Goal: Find contact information: Find contact information

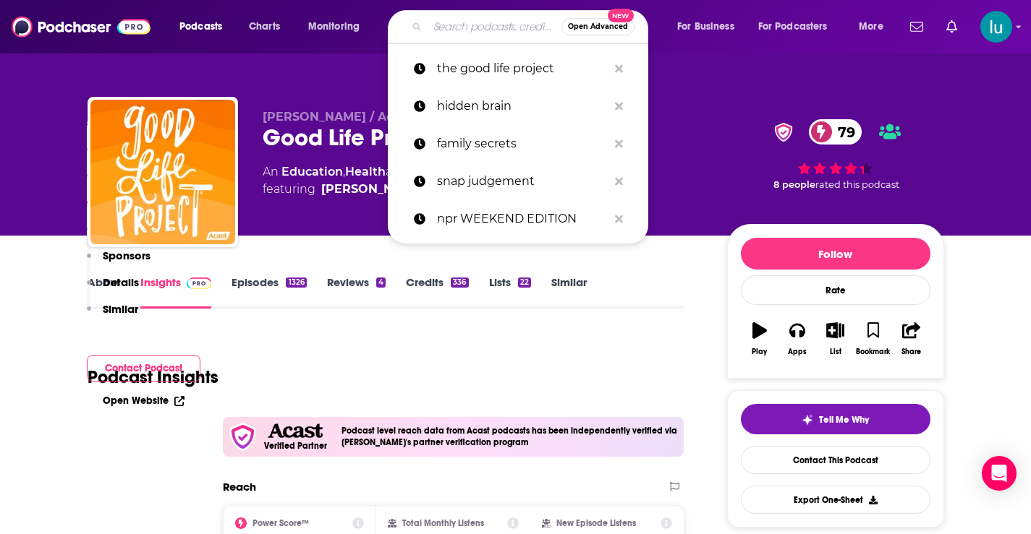
click at [445, 19] on input "Search podcasts, credits, & more..." at bounding box center [494, 26] width 134 height 23
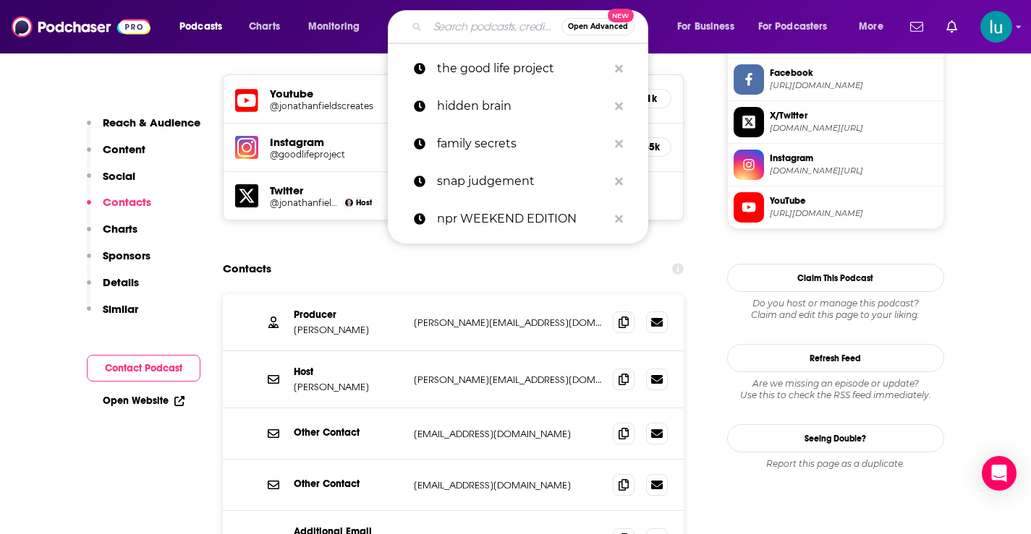
scroll to position [1387, 0]
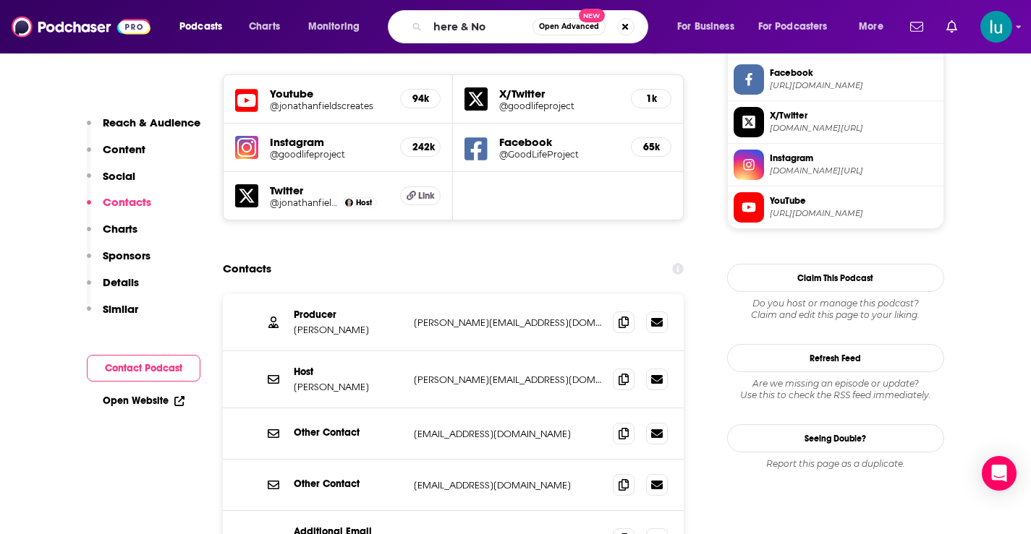
type input "here & Now"
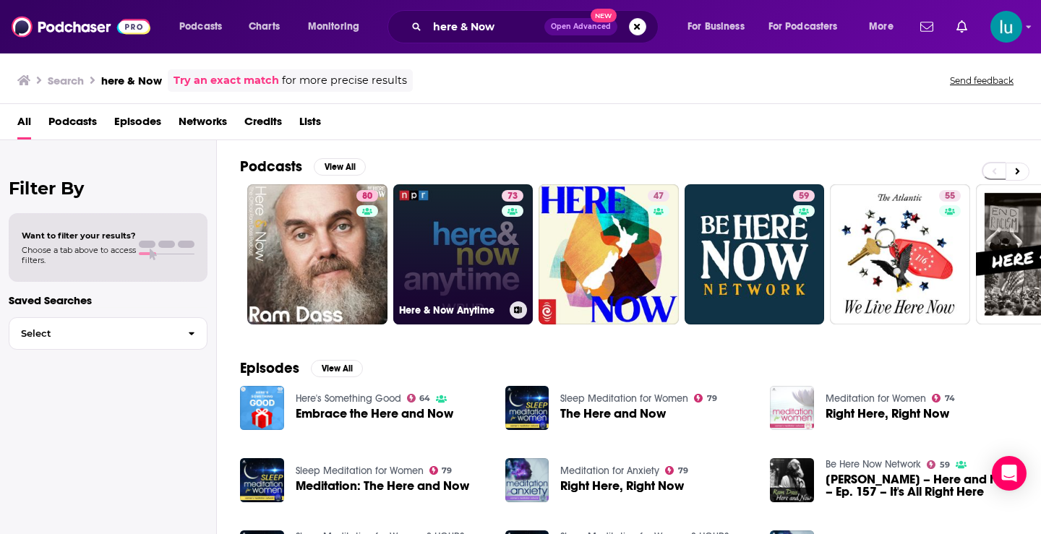
click at [440, 257] on link "73 Here & Now Anytime" at bounding box center [463, 254] width 140 height 140
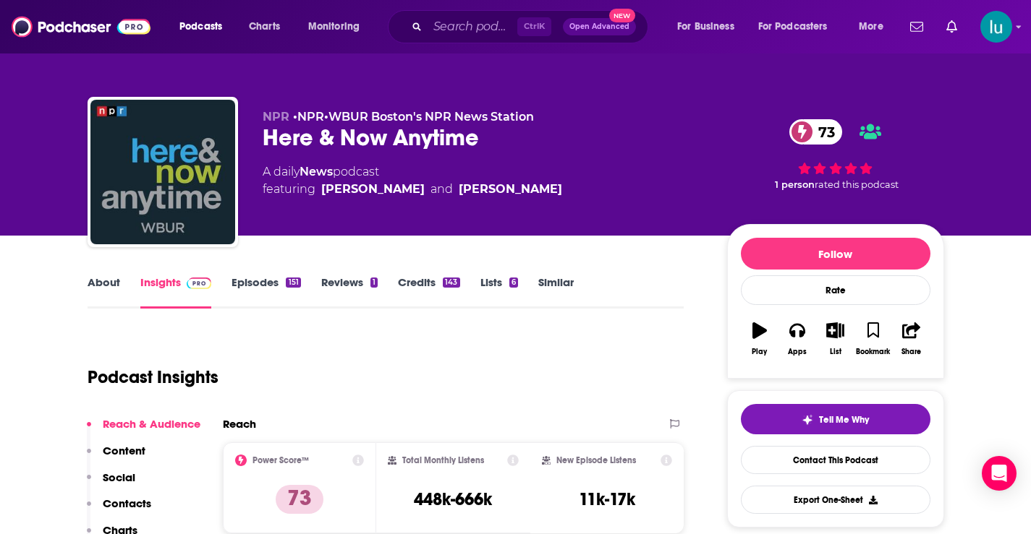
click at [104, 286] on link "About" at bounding box center [104, 292] width 33 height 33
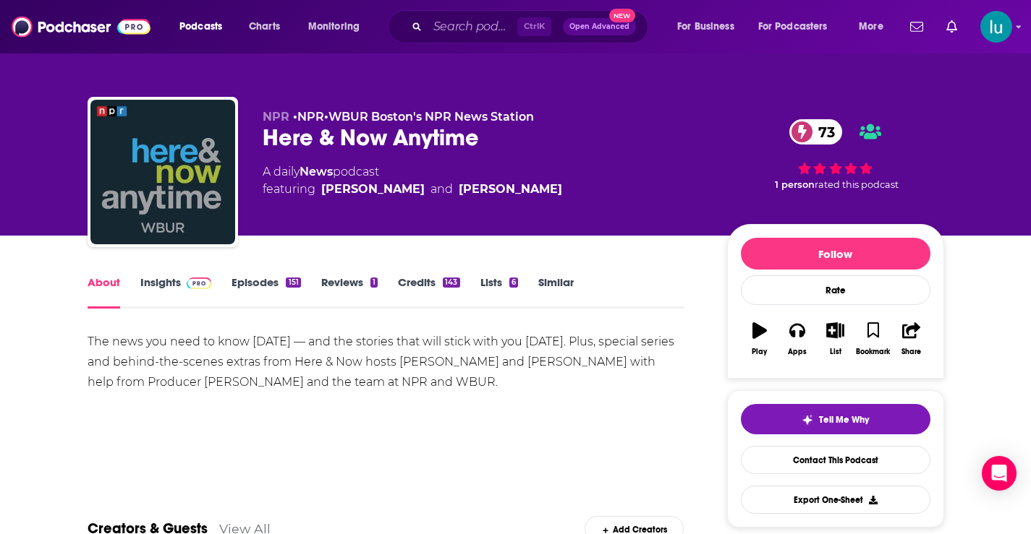
click at [258, 283] on link "Episodes 151" at bounding box center [265, 292] width 69 height 33
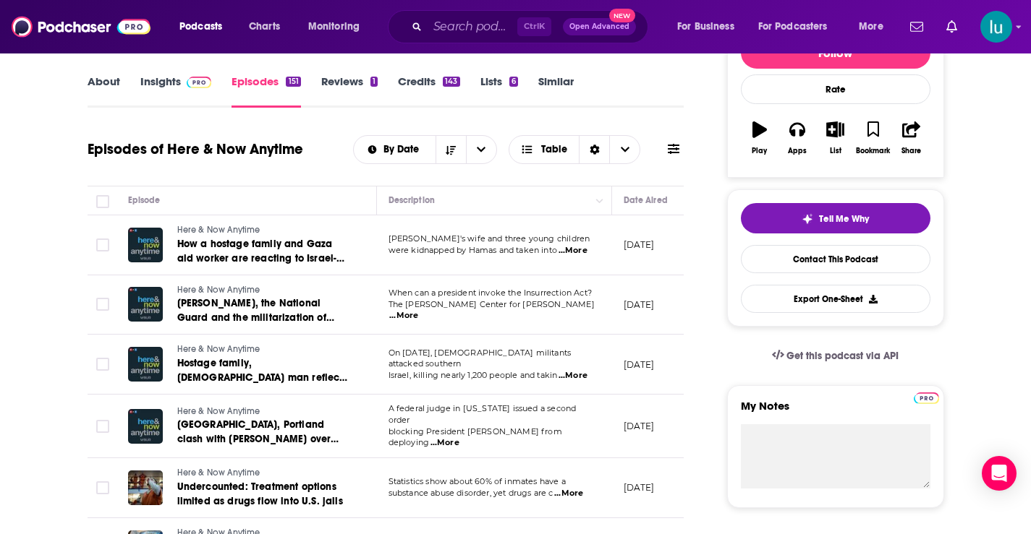
scroll to position [74, 0]
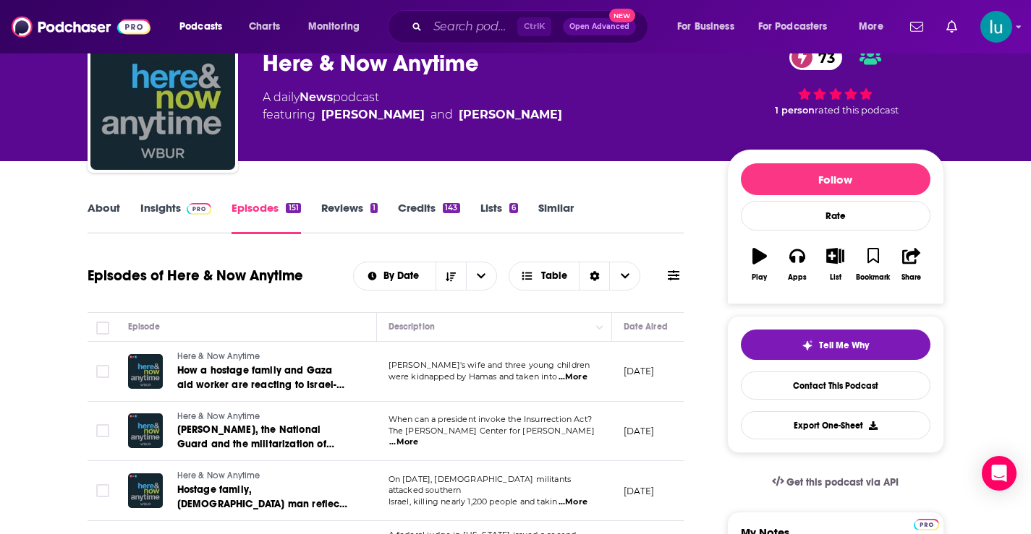
click at [537, 20] on span "Ctrl K" at bounding box center [534, 26] width 34 height 19
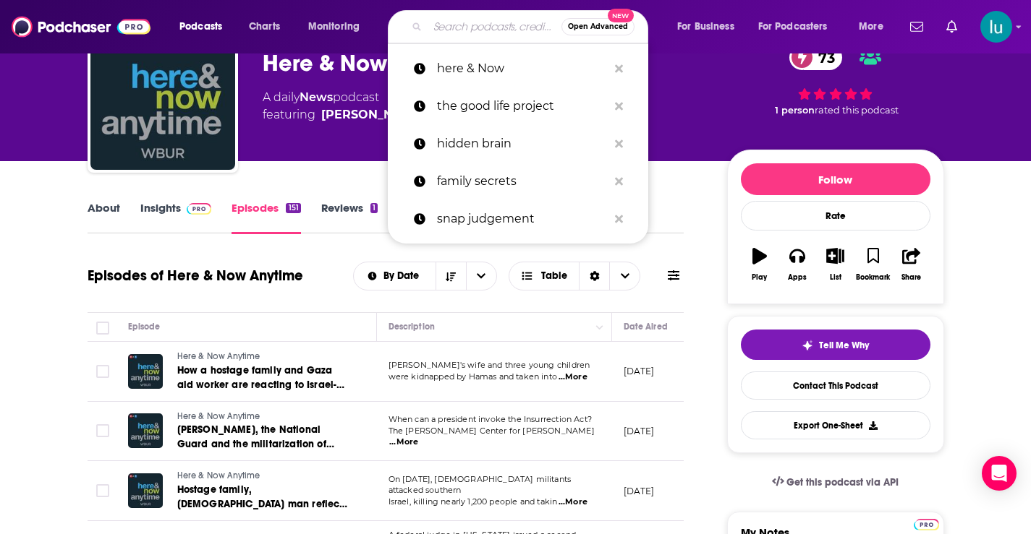
click at [469, 29] on input "Search podcasts, credits, & more..." at bounding box center [494, 26] width 134 height 23
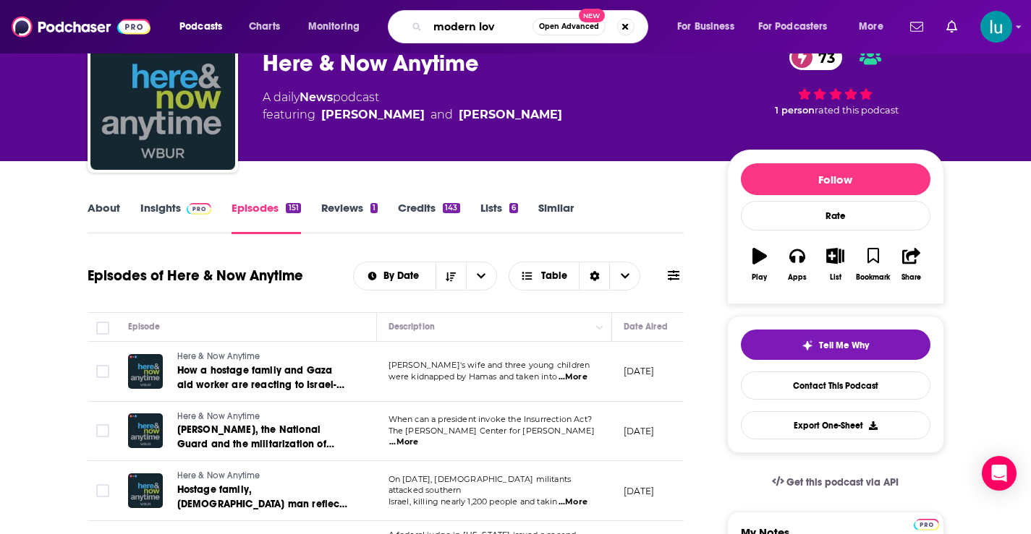
type input "modern love"
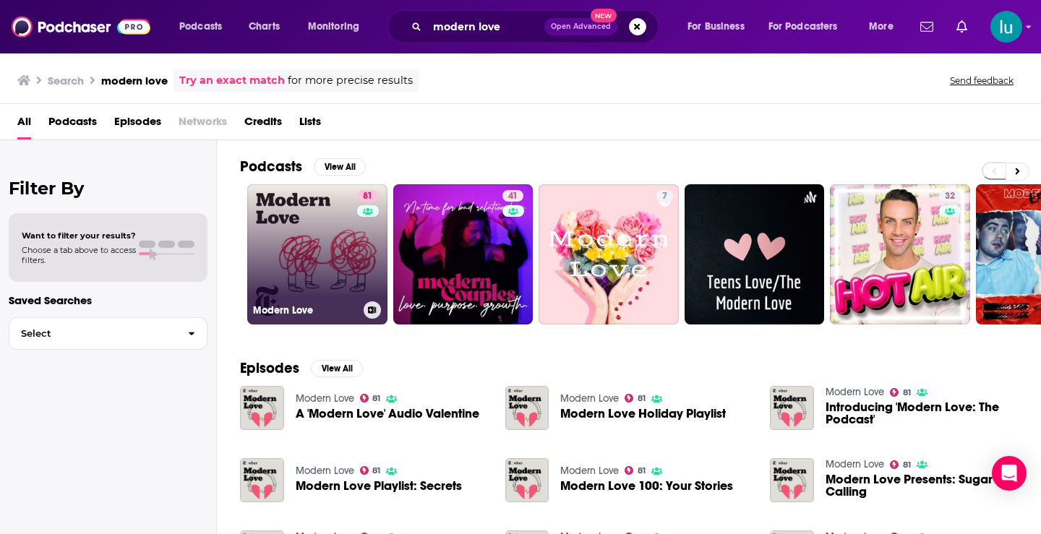
click at [304, 248] on link "81 Modern Love" at bounding box center [317, 254] width 140 height 140
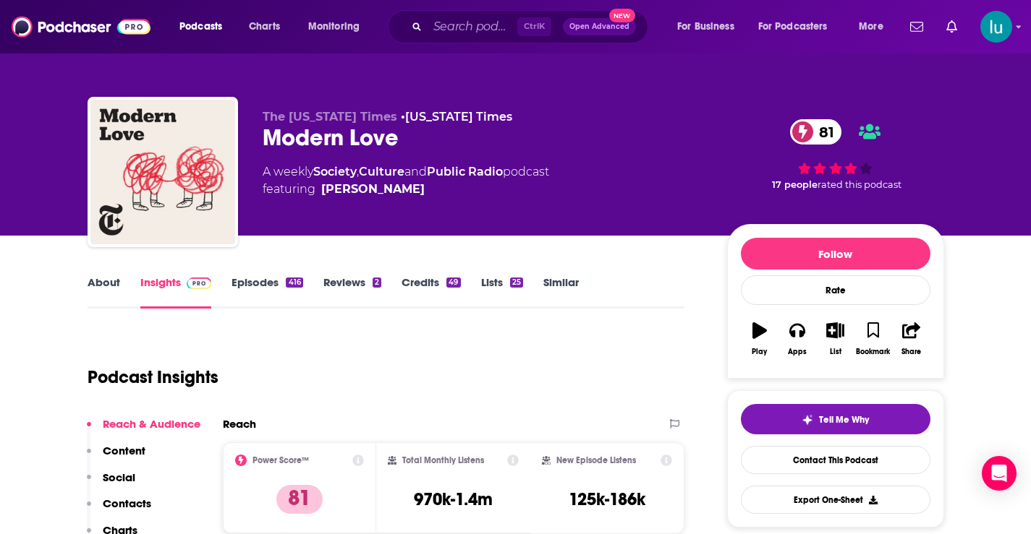
click at [104, 283] on link "About" at bounding box center [104, 292] width 33 height 33
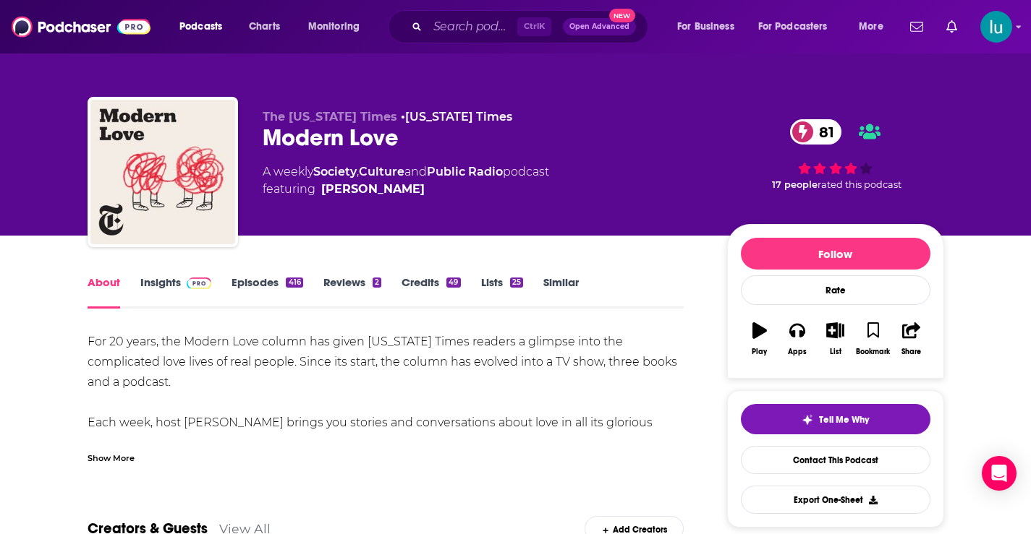
click at [93, 458] on div "Show More" at bounding box center [111, 458] width 47 height 14
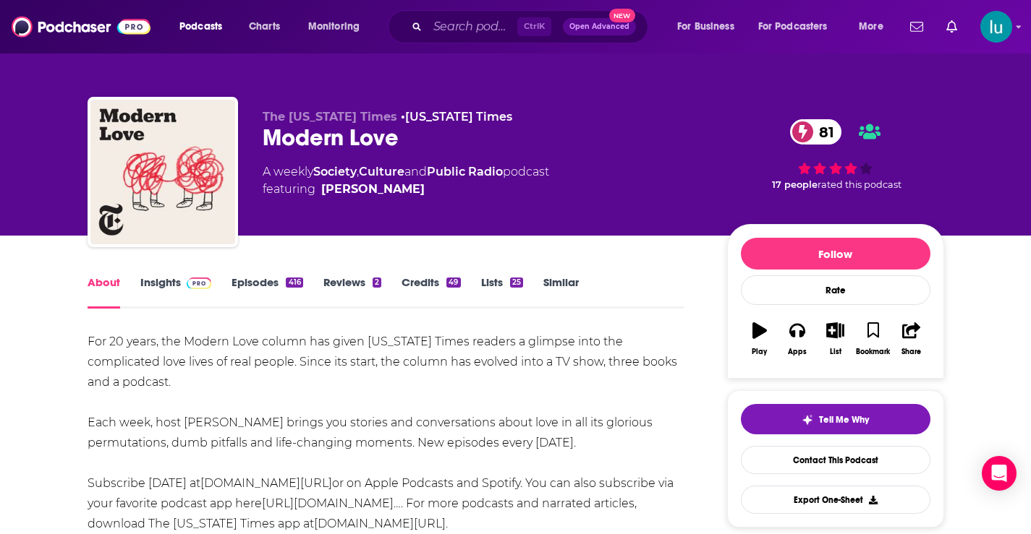
click at [250, 282] on link "Episodes 416" at bounding box center [266, 292] width 71 height 33
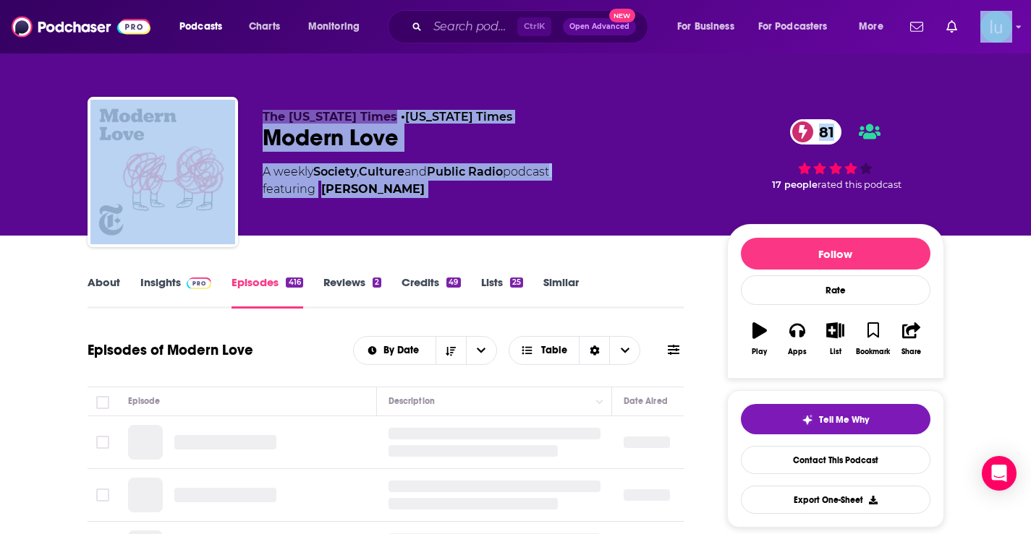
drag, startPoint x: 1030, startPoint y: 36, endPoint x: 1038, endPoint y: 81, distance: 45.5
click at [1030, 82] on html "Podcasts Charts Monitoring Ctrl K Open Advanced New For Business For Podcasters…" at bounding box center [515, 267] width 1031 height 534
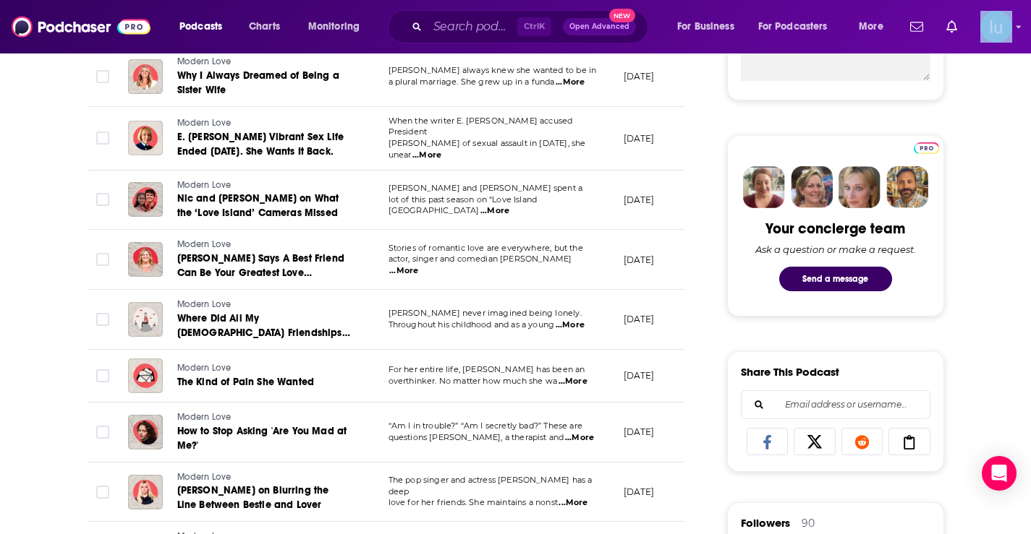
scroll to position [618, 0]
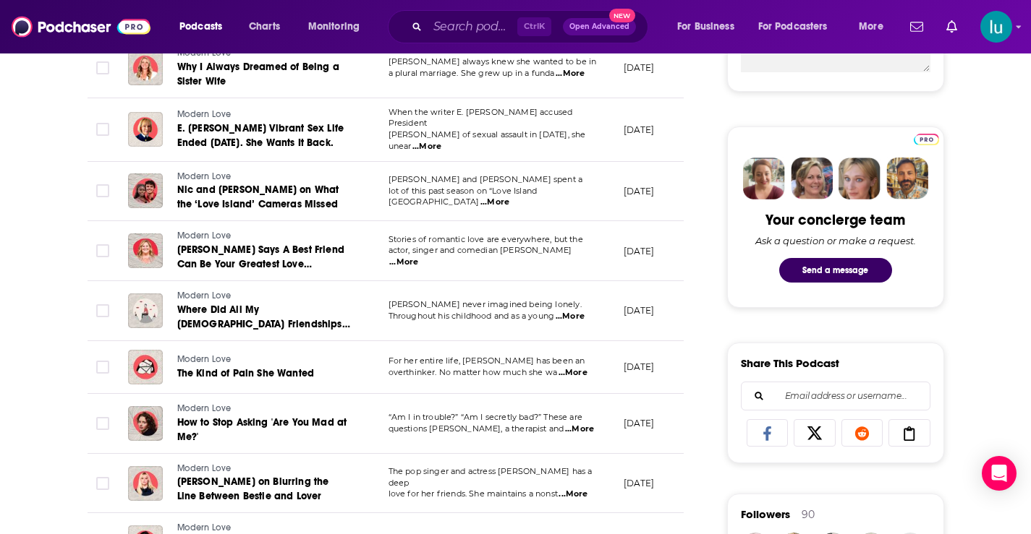
click at [584, 312] on span "...More" at bounding box center [569, 317] width 29 height 12
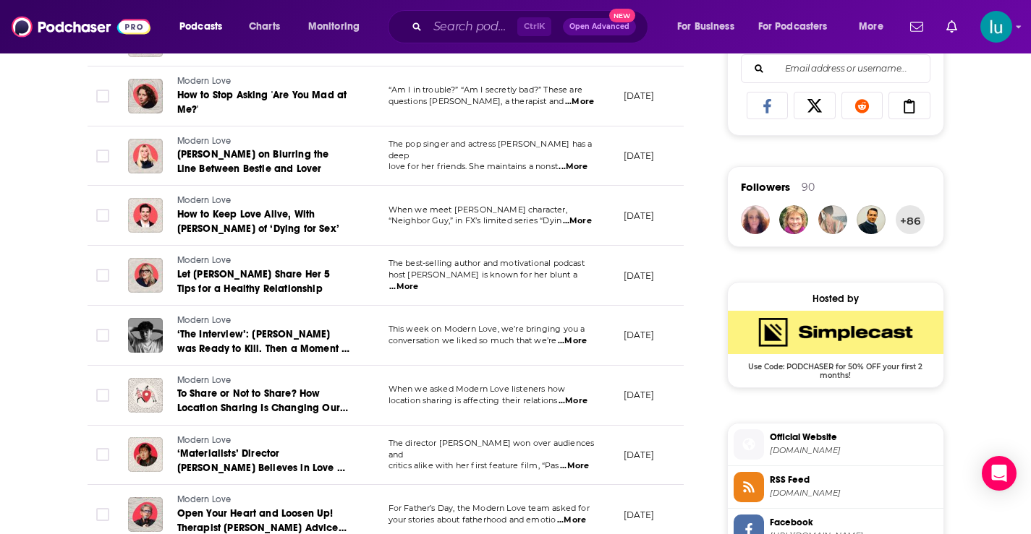
scroll to position [948, 0]
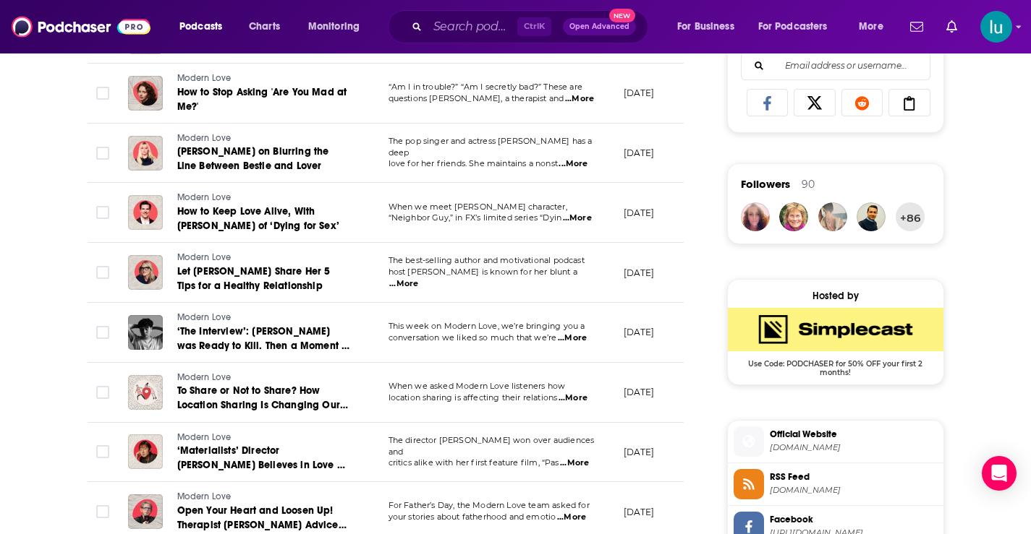
click at [584, 334] on span "...More" at bounding box center [572, 339] width 29 height 12
click at [579, 458] on span "...More" at bounding box center [574, 464] width 29 height 12
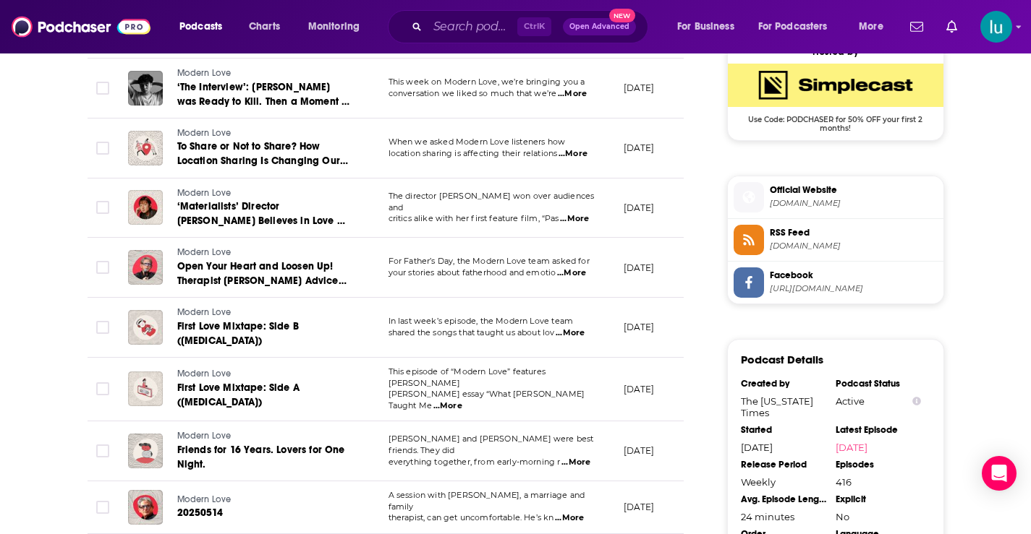
scroll to position [1205, 0]
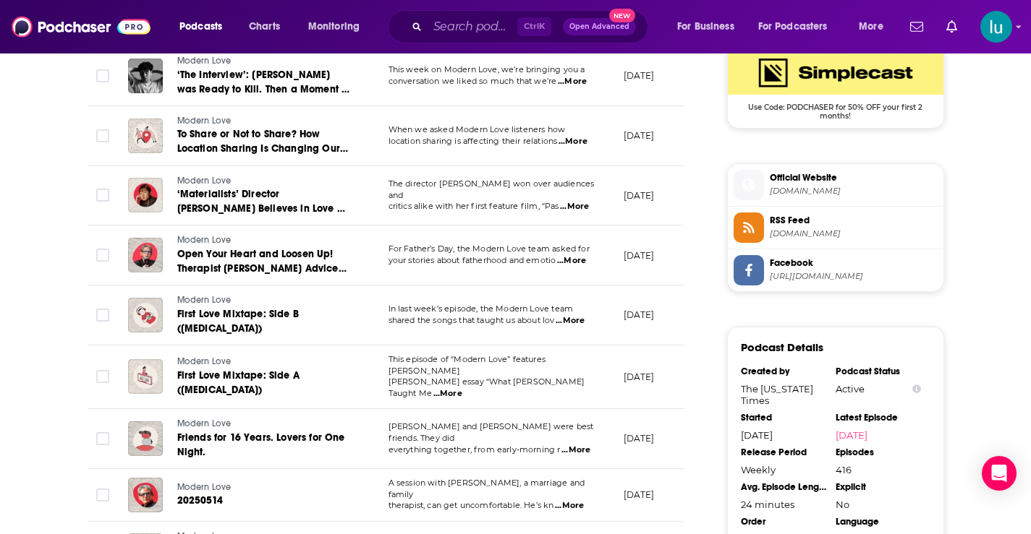
click at [585, 445] on span "...More" at bounding box center [575, 451] width 29 height 12
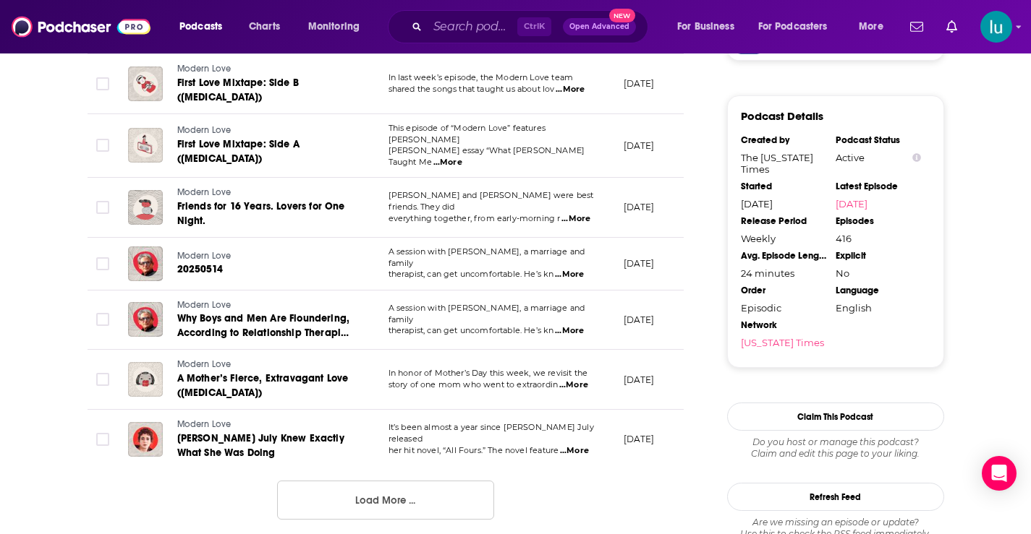
scroll to position [1619, 0]
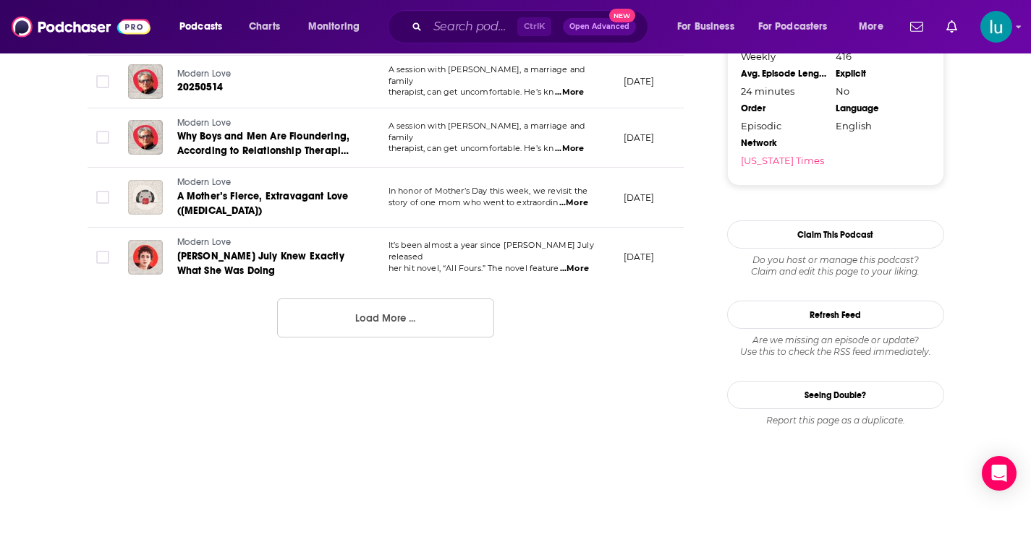
click at [577, 263] on span "...More" at bounding box center [574, 269] width 29 height 12
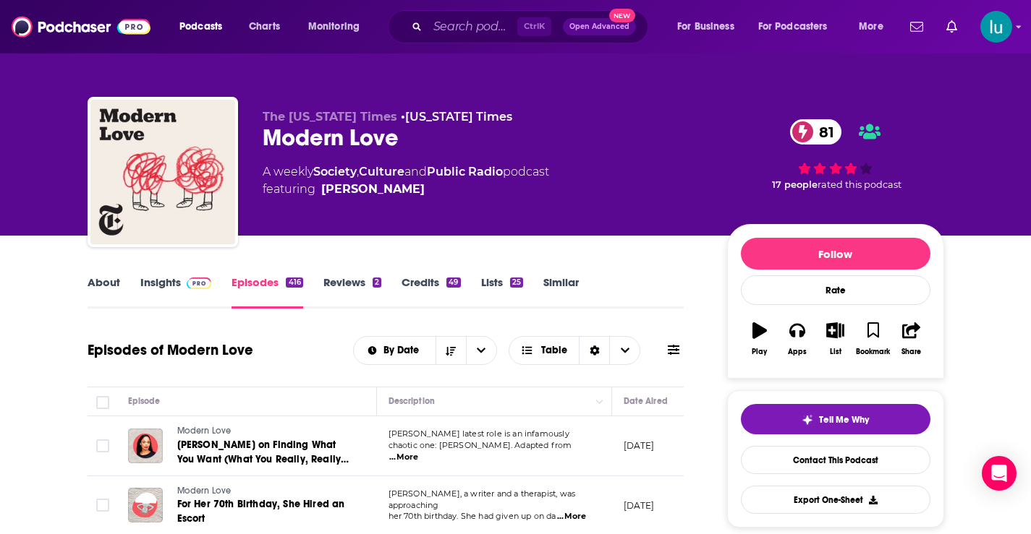
scroll to position [3, 0]
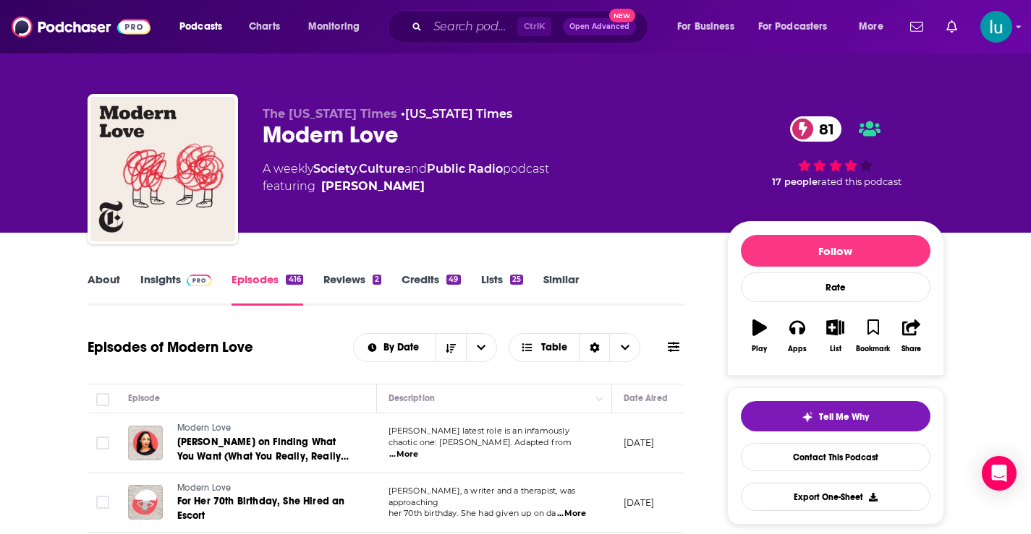
click at [160, 281] on link "Insights" at bounding box center [176, 289] width 72 height 33
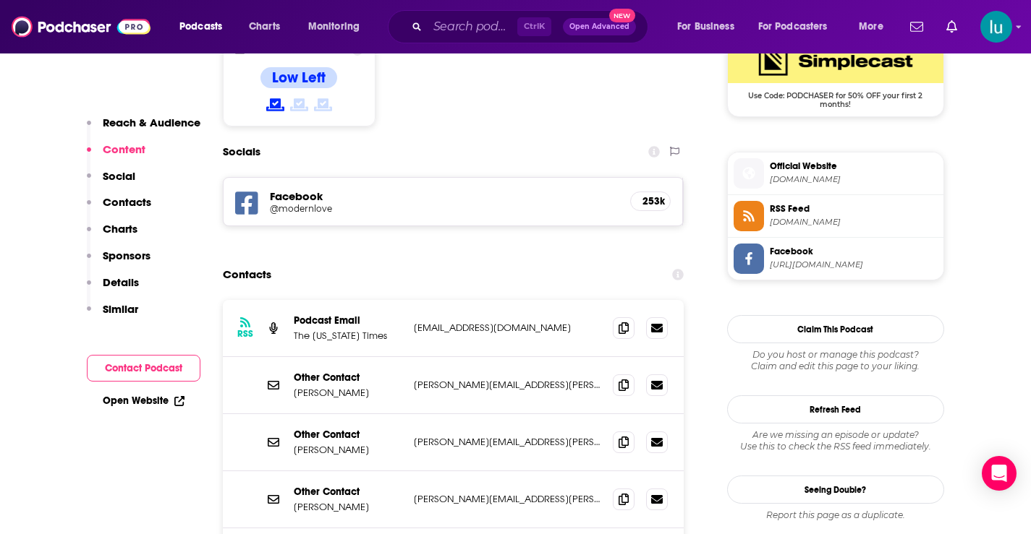
scroll to position [1228, 0]
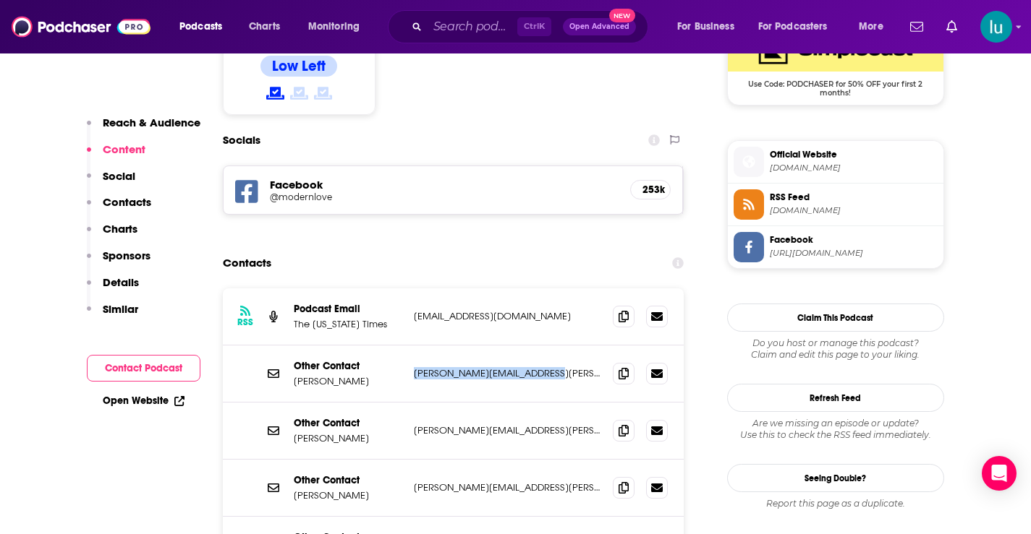
drag, startPoint x: 559, startPoint y: 267, endPoint x: 419, endPoint y: 287, distance: 141.0
click at [412, 346] on div "Other Contact [PERSON_NAME] [PERSON_NAME][EMAIL_ADDRESS][PERSON_NAME][DOMAIN_NA…" at bounding box center [453, 374] width 461 height 57
copy p "[PERSON_NAME][EMAIL_ADDRESS][PERSON_NAME][DOMAIN_NAME]"
drag, startPoint x: 537, startPoint y: 219, endPoint x: 408, endPoint y: 226, distance: 128.9
click at [408, 289] on div "RSS Podcast Email The [US_STATE] Times [EMAIL_ADDRESS][DOMAIN_NAME] [EMAIL_ADDR…" at bounding box center [453, 317] width 461 height 57
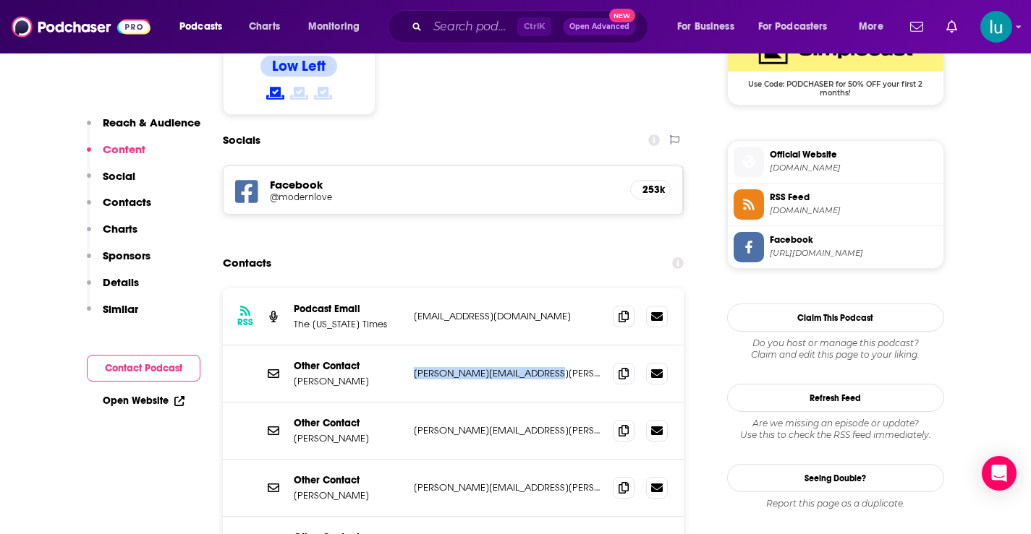
copy div "[EMAIL_ADDRESS][DOMAIN_NAME]"
drag, startPoint x: 417, startPoint y: 331, endPoint x: 570, endPoint y: 330, distance: 152.6
click at [570, 425] on p "[PERSON_NAME][EMAIL_ADDRESS][PERSON_NAME][DOMAIN_NAME]" at bounding box center [508, 431] width 188 height 12
drag, startPoint x: 576, startPoint y: 331, endPoint x: 408, endPoint y: 331, distance: 167.8
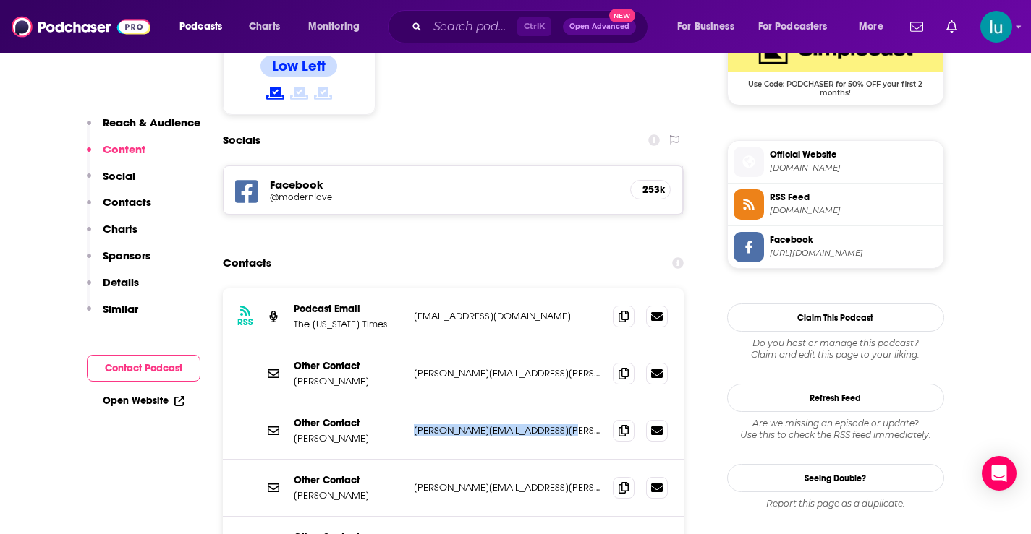
click at [408, 403] on div "Other Contact [PERSON_NAME] [PERSON_NAME][EMAIL_ADDRESS][PERSON_NAME][DOMAIN_NA…" at bounding box center [453, 431] width 461 height 57
copy p "[PERSON_NAME][EMAIL_ADDRESS][PERSON_NAME][DOMAIN_NAME]"
drag, startPoint x: 571, startPoint y: 386, endPoint x: 414, endPoint y: 388, distance: 156.9
click at [414, 482] on p "[PERSON_NAME][EMAIL_ADDRESS][PERSON_NAME][DOMAIN_NAME]" at bounding box center [508, 488] width 188 height 12
drag, startPoint x: 453, startPoint y: 389, endPoint x: 432, endPoint y: 389, distance: 21.0
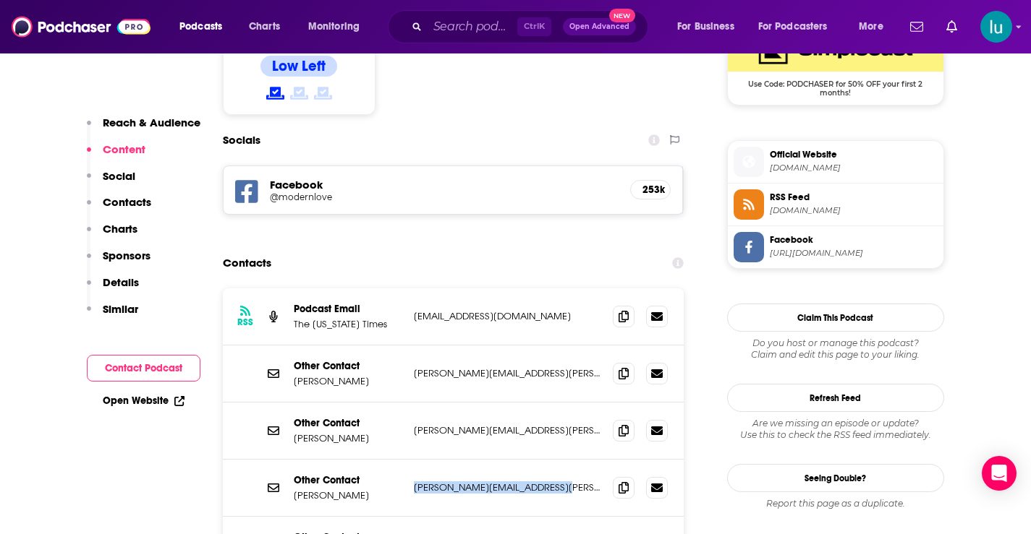
copy p "[PERSON_NAME][EMAIL_ADDRESS][PERSON_NAME][DOMAIN_NAME]"
drag, startPoint x: 511, startPoint y: 435, endPoint x: 410, endPoint y: 440, distance: 100.7
copy p "[PERSON_NAME][EMAIL_ADDRESS][PERSON_NAME][DOMAIN_NAME]"
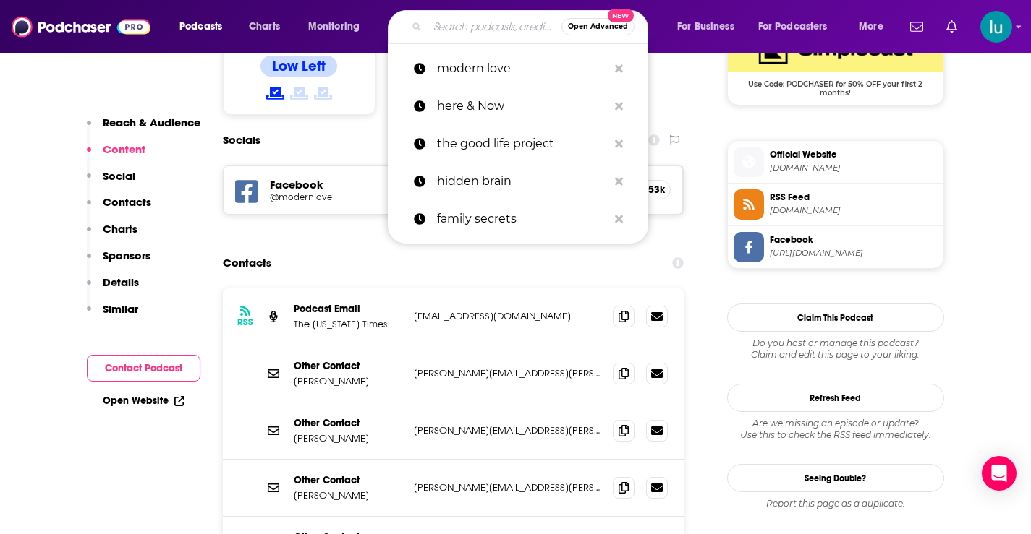
click at [481, 22] on input "Search podcasts, credits, & more..." at bounding box center [494, 26] width 134 height 23
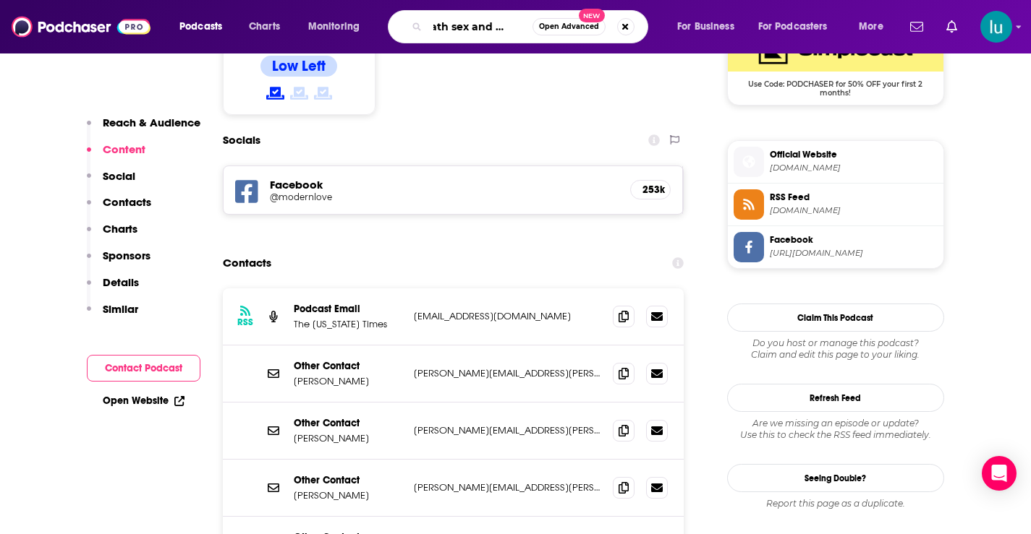
type input "death sex and money"
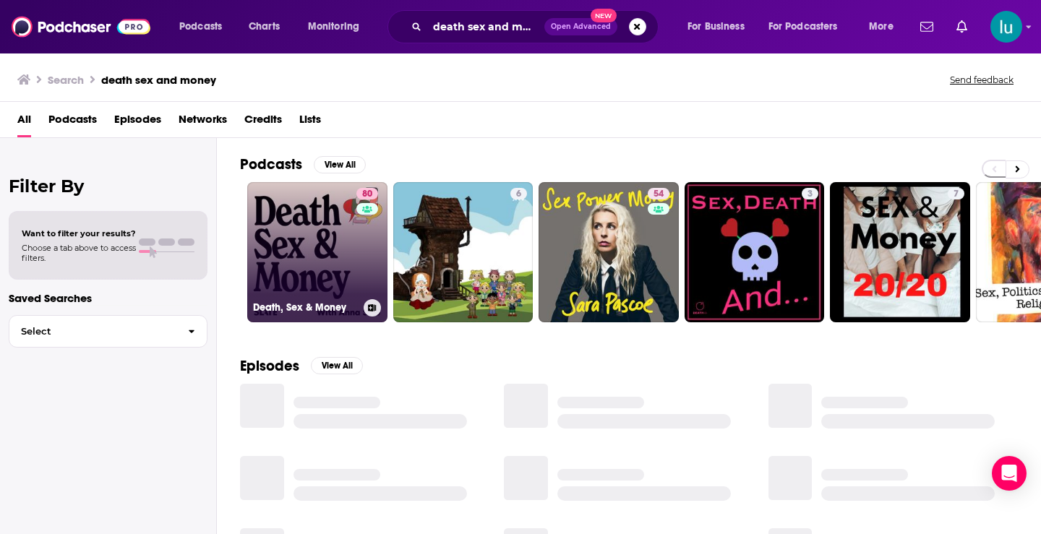
click at [304, 233] on link "80 Death, Sex & Money" at bounding box center [317, 252] width 140 height 140
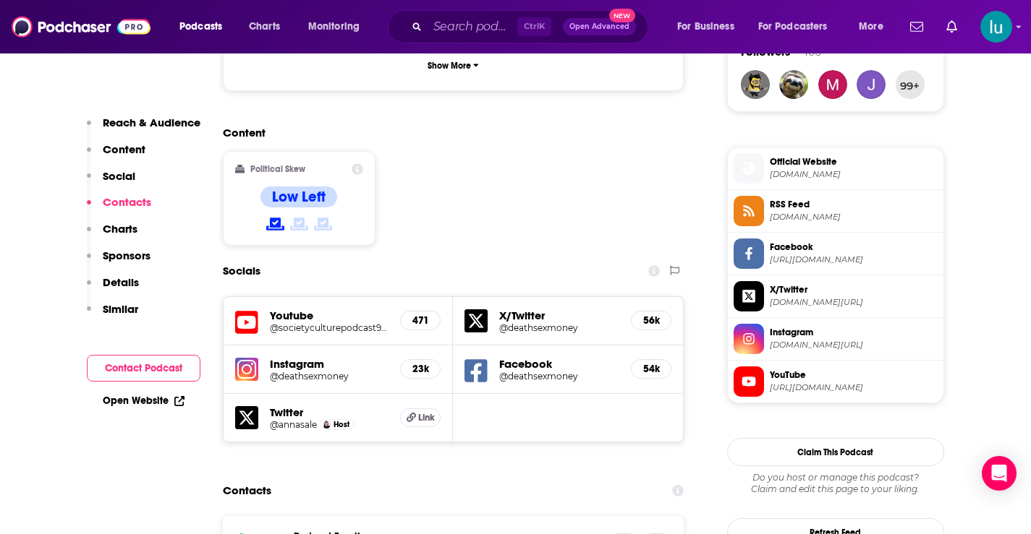
scroll to position [1371, 0]
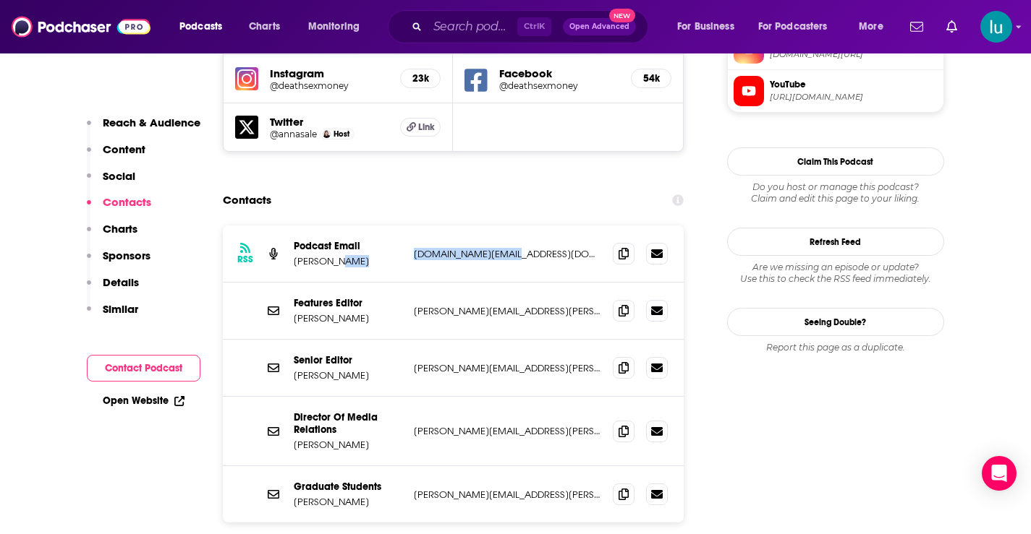
drag, startPoint x: 506, startPoint y: 169, endPoint x: 446, endPoint y: 175, distance: 59.6
click at [406, 226] on div "RSS Podcast Email [PERSON_NAME] [DOMAIN_NAME][EMAIL_ADDRESS][DOMAIN_NAME] [DOMA…" at bounding box center [453, 254] width 461 height 57
copy div "[DOMAIN_NAME][EMAIL_ADDRESS][DOMAIN_NAME]"
drag, startPoint x: 536, startPoint y: 228, endPoint x: 420, endPoint y: 226, distance: 115.7
click at [405, 283] on div "Features Editor [PERSON_NAME] [PERSON_NAME][EMAIL_ADDRESS][PERSON_NAME][DOMAIN_…" at bounding box center [453, 311] width 461 height 57
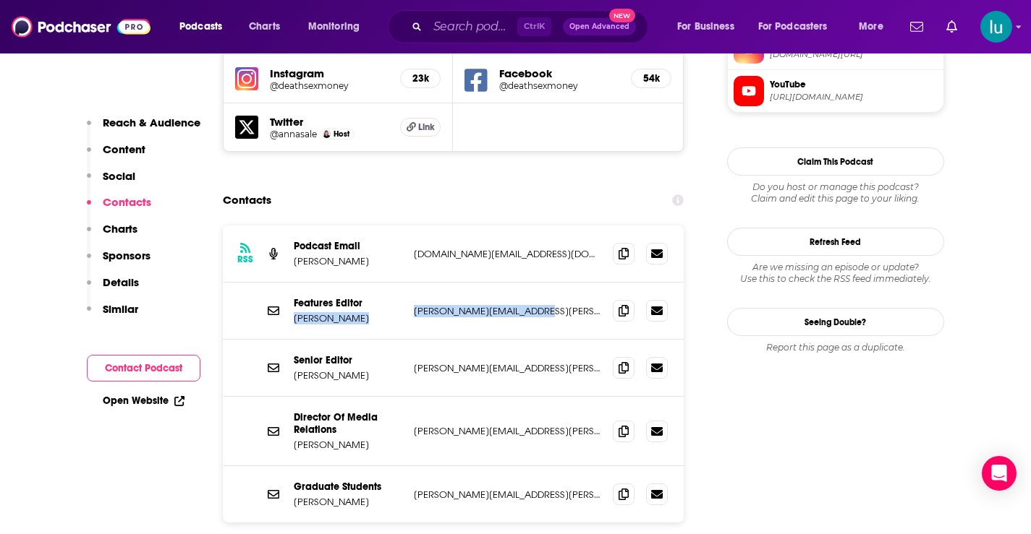
click at [524, 305] on p "[PERSON_NAME][EMAIL_ADDRESS][PERSON_NAME][DOMAIN_NAME]" at bounding box center [508, 311] width 188 height 12
click at [545, 305] on p "[PERSON_NAME][EMAIL_ADDRESS][PERSON_NAME][DOMAIN_NAME]" at bounding box center [508, 311] width 188 height 12
click at [410, 283] on div "Features Editor [PERSON_NAME] [PERSON_NAME][EMAIL_ADDRESS][PERSON_NAME][DOMAIN_…" at bounding box center [453, 311] width 461 height 57
drag, startPoint x: 415, startPoint y: 227, endPoint x: 500, endPoint y: 227, distance: 84.6
click at [500, 305] on p "[PERSON_NAME][EMAIL_ADDRESS][PERSON_NAME][DOMAIN_NAME]" at bounding box center [508, 311] width 188 height 12
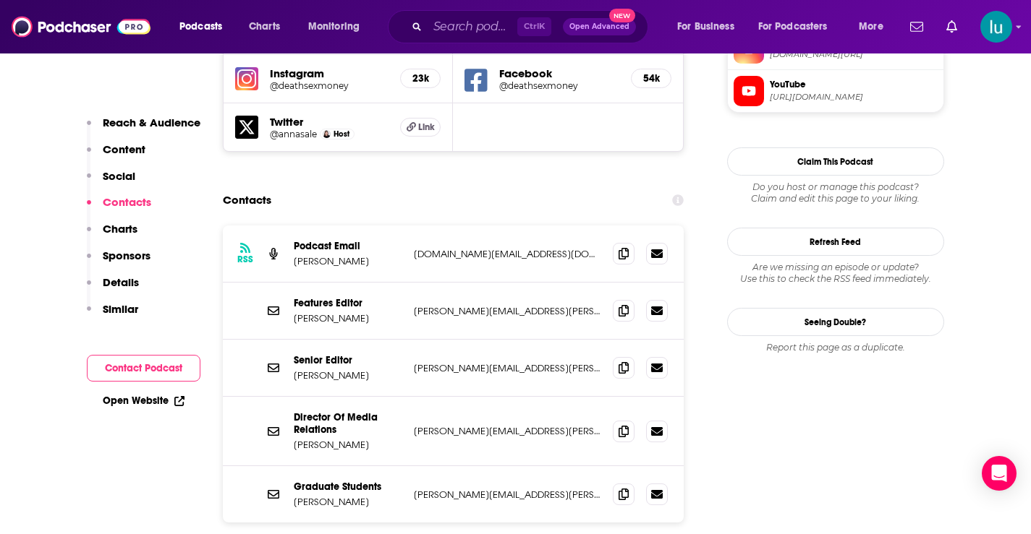
click at [537, 305] on p "[PERSON_NAME][EMAIL_ADDRESS][PERSON_NAME][DOMAIN_NAME]" at bounding box center [508, 311] width 188 height 12
drag, startPoint x: 540, startPoint y: 226, endPoint x: 430, endPoint y: 226, distance: 109.9
click at [414, 305] on p "[PERSON_NAME][EMAIL_ADDRESS][PERSON_NAME][DOMAIN_NAME]" at bounding box center [508, 311] width 188 height 12
copy p "[PERSON_NAME][EMAIL_ADDRESS][PERSON_NAME][DOMAIN_NAME]"
drag, startPoint x: 522, startPoint y: 283, endPoint x: 431, endPoint y: 296, distance: 92.0
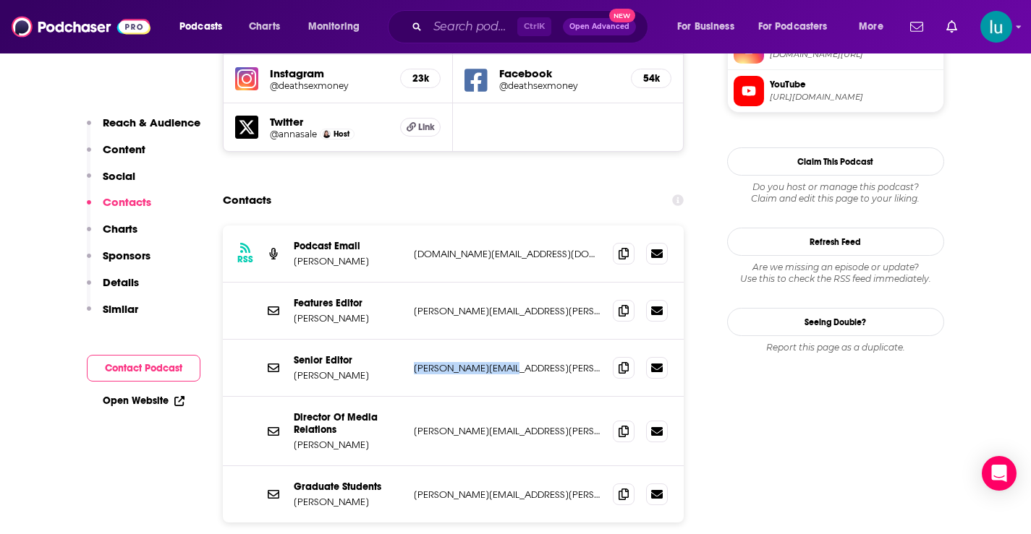
click at [416, 340] on div "Senior Editor [PERSON_NAME] [PERSON_NAME][EMAIL_ADDRESS][PERSON_NAME][DOMAIN_NA…" at bounding box center [453, 368] width 461 height 57
copy p "[EMAIL_ADDRESS][PERSON_NAME][DOMAIN_NAME]"
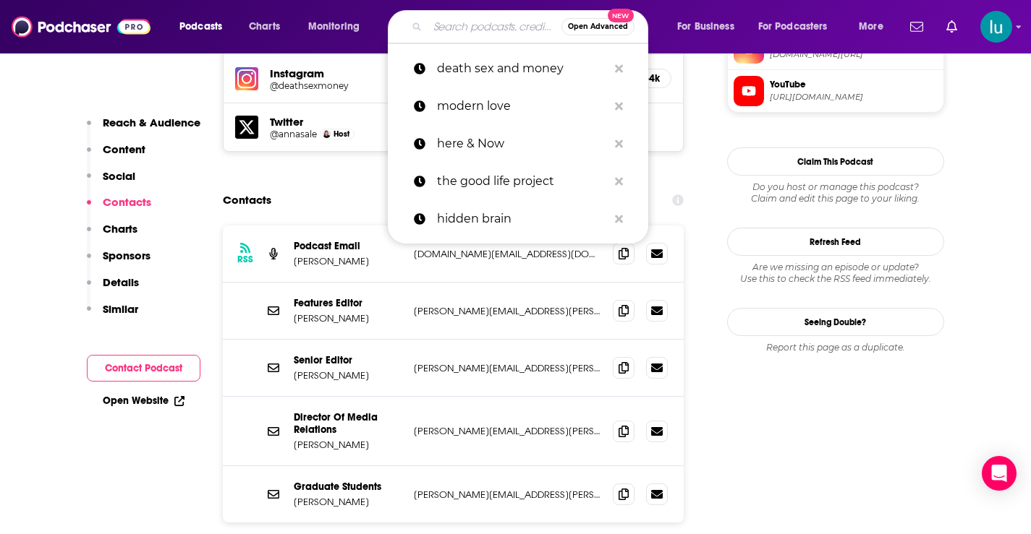
click at [453, 25] on input "Search podcasts, credits, & more..." at bounding box center [494, 26] width 134 height 23
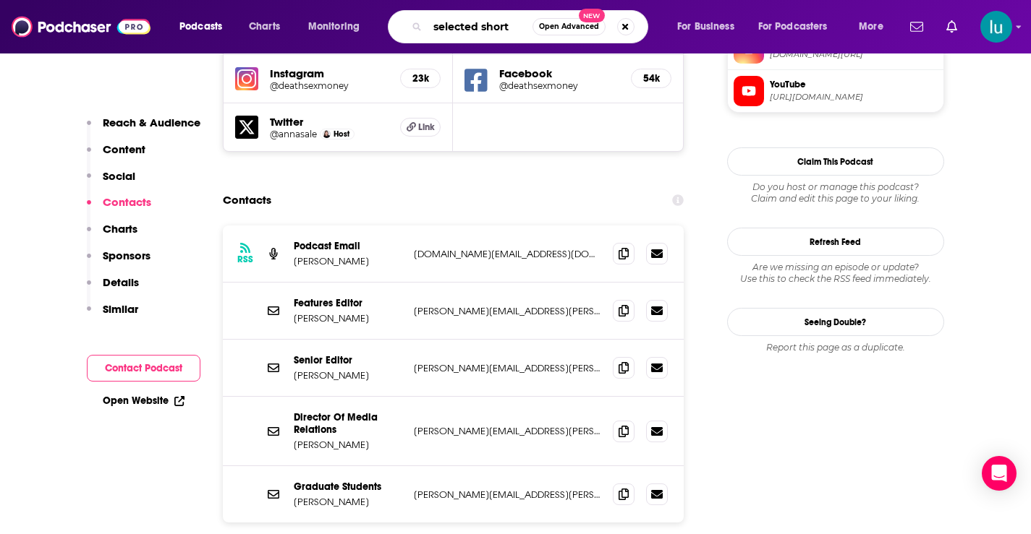
type input "selected shorts"
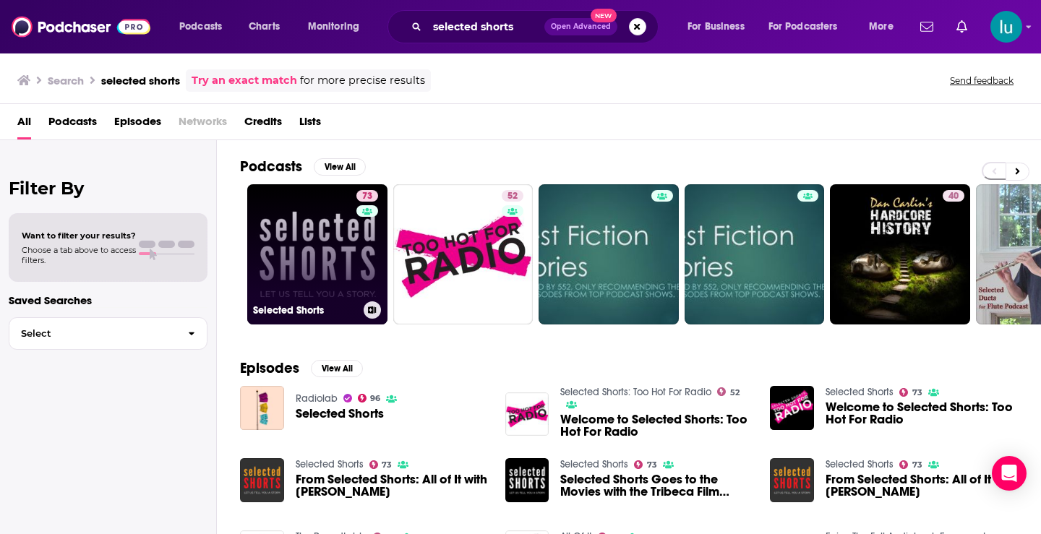
click at [289, 232] on link "73 Selected Shorts" at bounding box center [317, 254] width 140 height 140
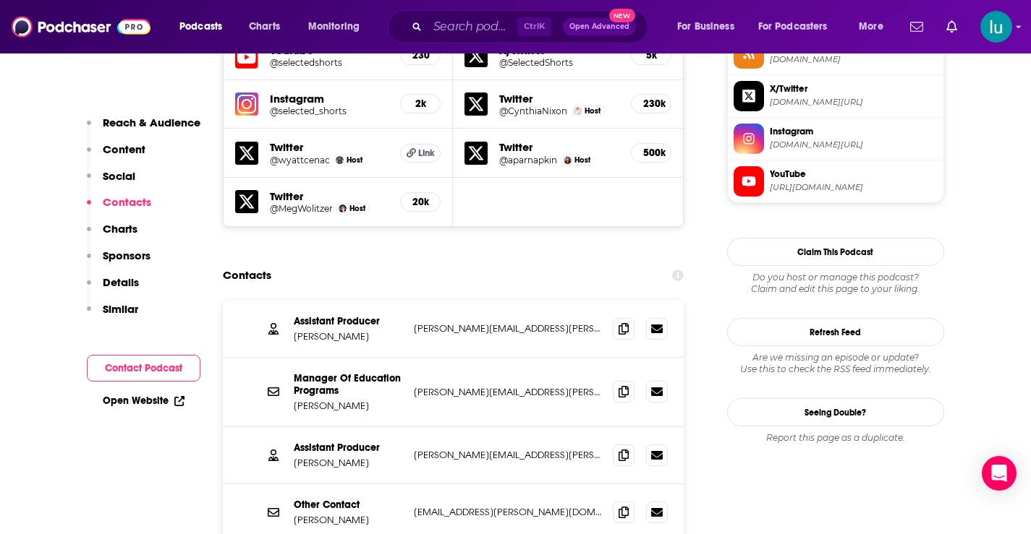
scroll to position [1403, 0]
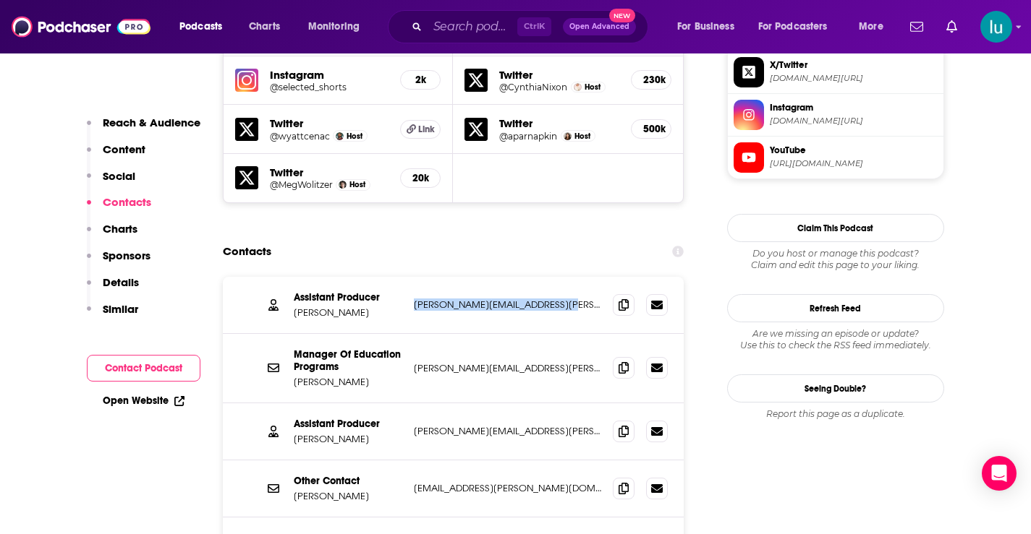
drag, startPoint x: 571, startPoint y: 202, endPoint x: 409, endPoint y: 216, distance: 161.9
click at [409, 277] on div "Assistant Producer [PERSON_NAME] [PERSON_NAME][EMAIL_ADDRESS][PERSON_NAME][DOMA…" at bounding box center [453, 305] width 461 height 57
copy p "[PERSON_NAME][EMAIL_ADDRESS][PERSON_NAME][DOMAIN_NAME]"
drag, startPoint x: 590, startPoint y: 329, endPoint x: 409, endPoint y: 333, distance: 181.6
click at [406, 404] on div "Assistant Producer [PERSON_NAME] [PERSON_NAME][EMAIL_ADDRESS][PERSON_NAME][DOMA…" at bounding box center [453, 432] width 461 height 57
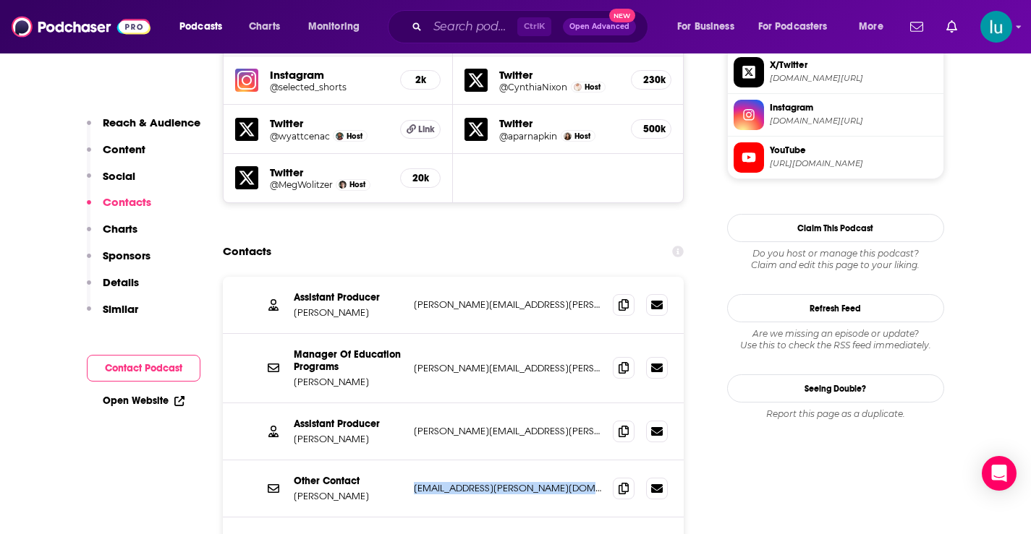
drag, startPoint x: 589, startPoint y: 388, endPoint x: 413, endPoint y: 389, distance: 176.5
click at [414, 482] on p "[EMAIL_ADDRESS][PERSON_NAME][DOMAIN_NAME]" at bounding box center [508, 488] width 188 height 12
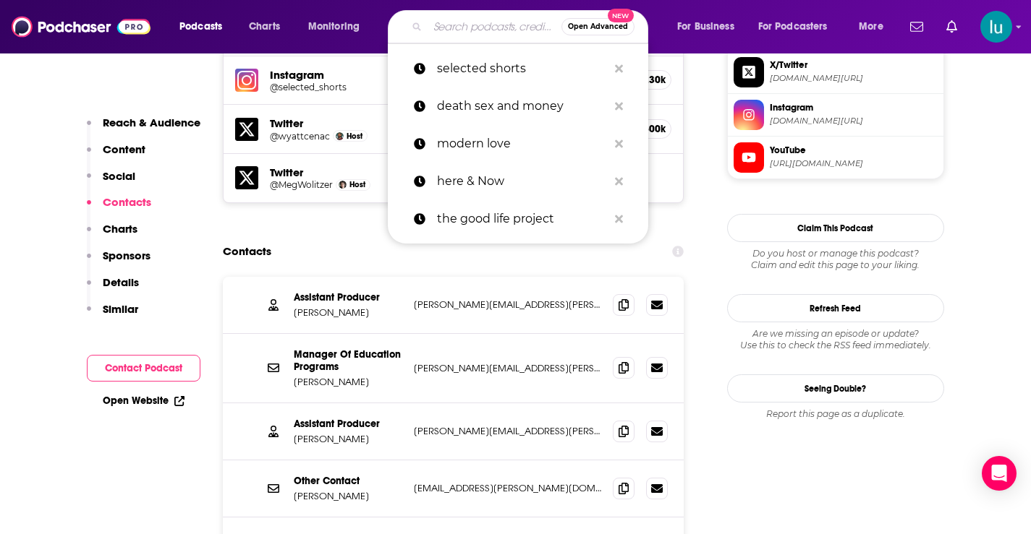
click at [493, 28] on input "Search podcasts, credits, & more..." at bounding box center [494, 26] width 134 height 23
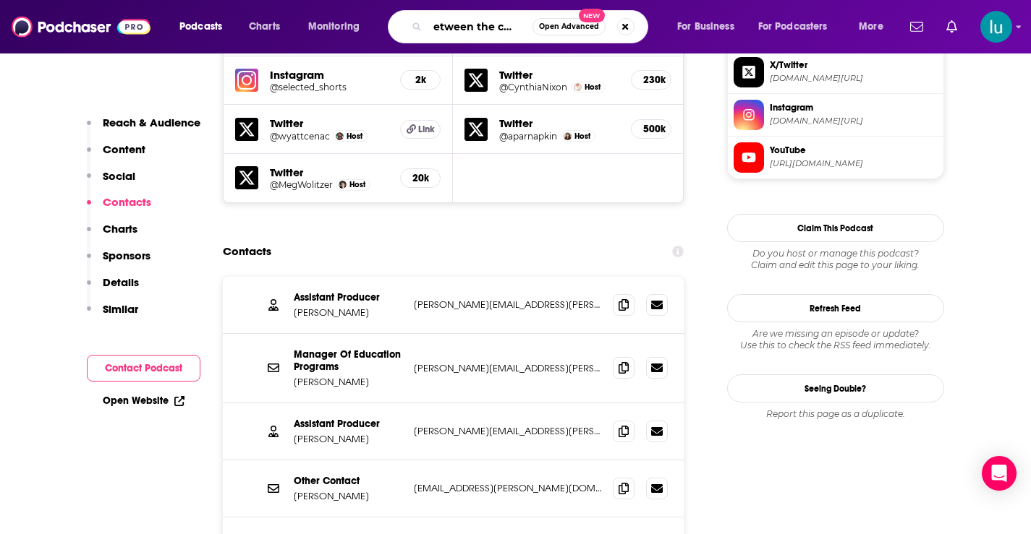
type input "between the covers"
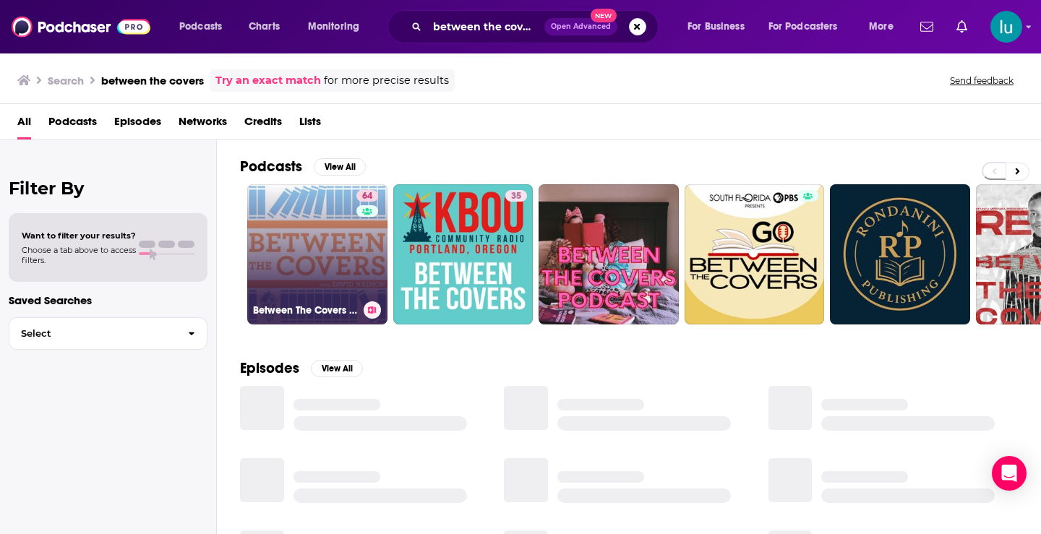
click at [304, 236] on link "64 Between The Covers : Conversations with Writers in Fiction, Nonfiction & Poe…" at bounding box center [317, 254] width 140 height 140
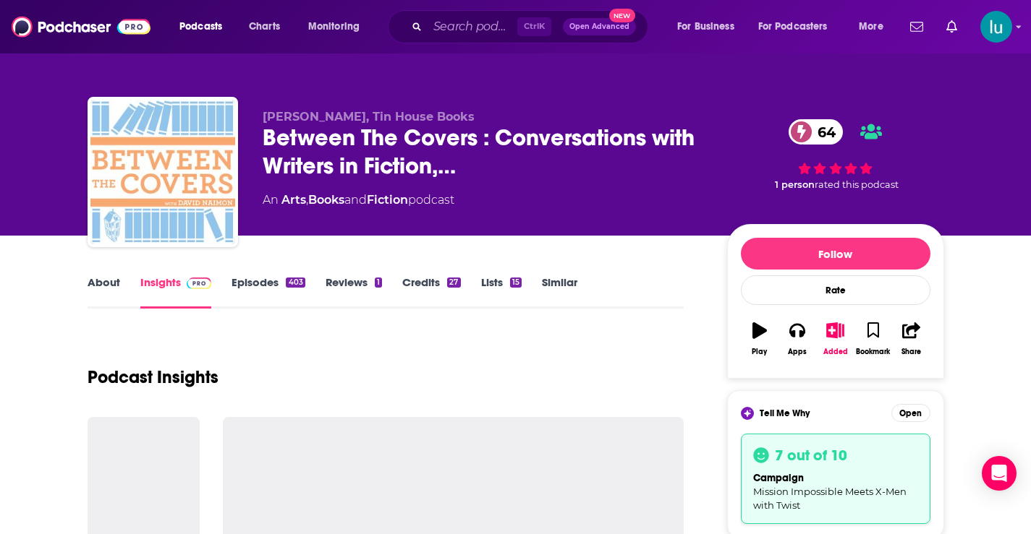
click at [101, 280] on link "About" at bounding box center [104, 292] width 33 height 33
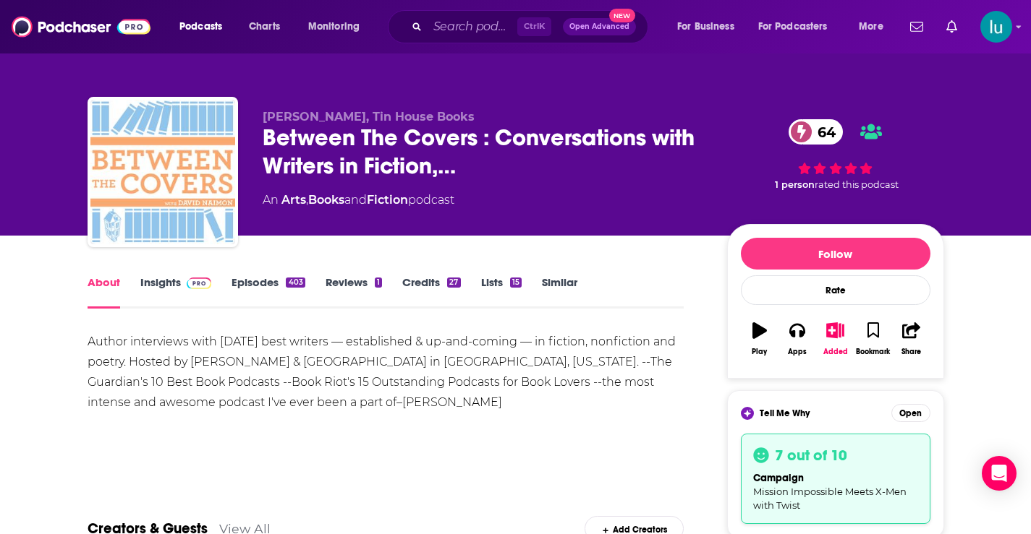
click at [157, 283] on link "Insights" at bounding box center [176, 292] width 72 height 33
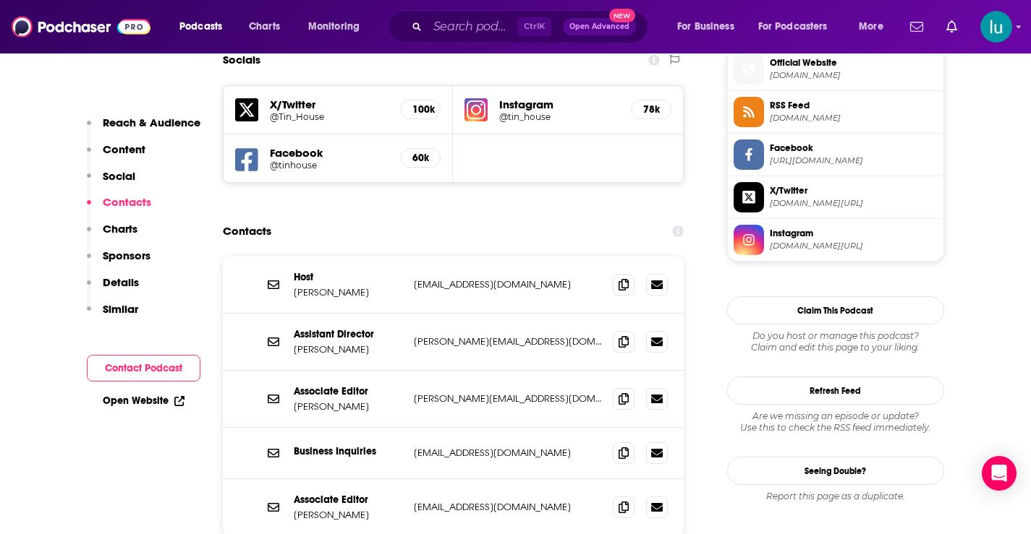
scroll to position [1331, 0]
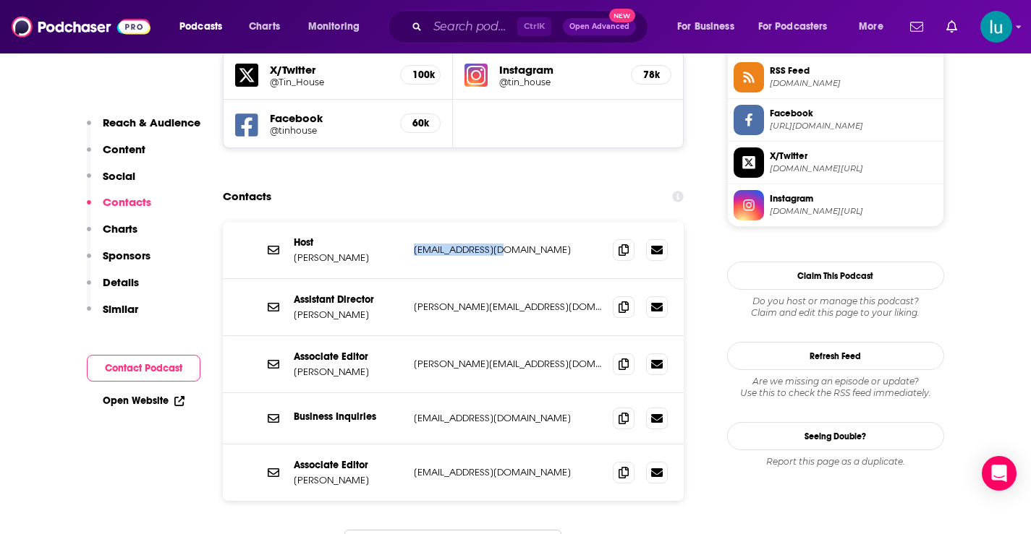
drag, startPoint x: 521, startPoint y: 161, endPoint x: 410, endPoint y: 159, distance: 110.7
click at [410, 222] on div "Host [PERSON_NAME] [EMAIL_ADDRESS][DOMAIN_NAME] [EMAIL_ADDRESS][DOMAIN_NAME]" at bounding box center [453, 250] width 461 height 57
click at [458, 25] on input "Search podcasts, credits, & more..." at bounding box center [472, 26] width 90 height 23
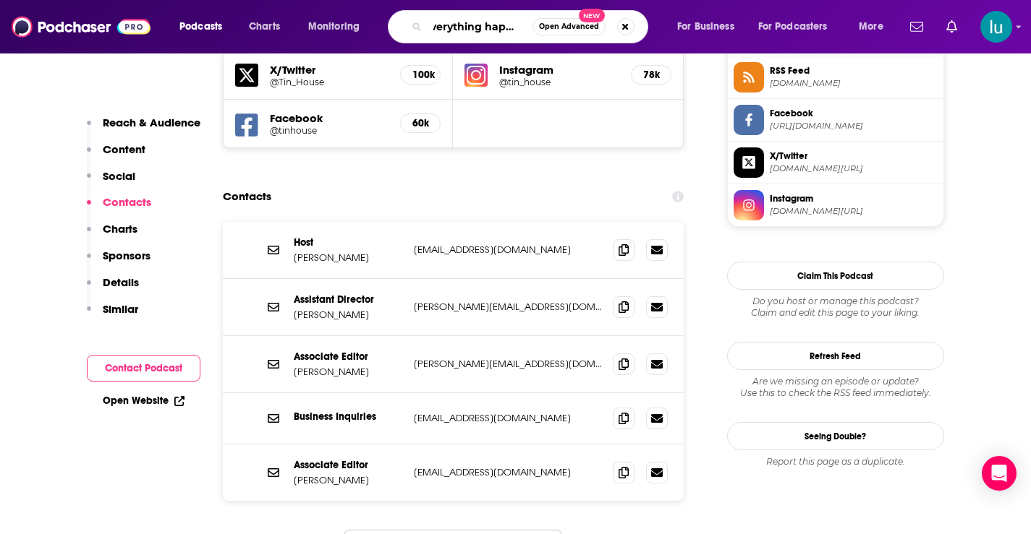
type input "everything happens"
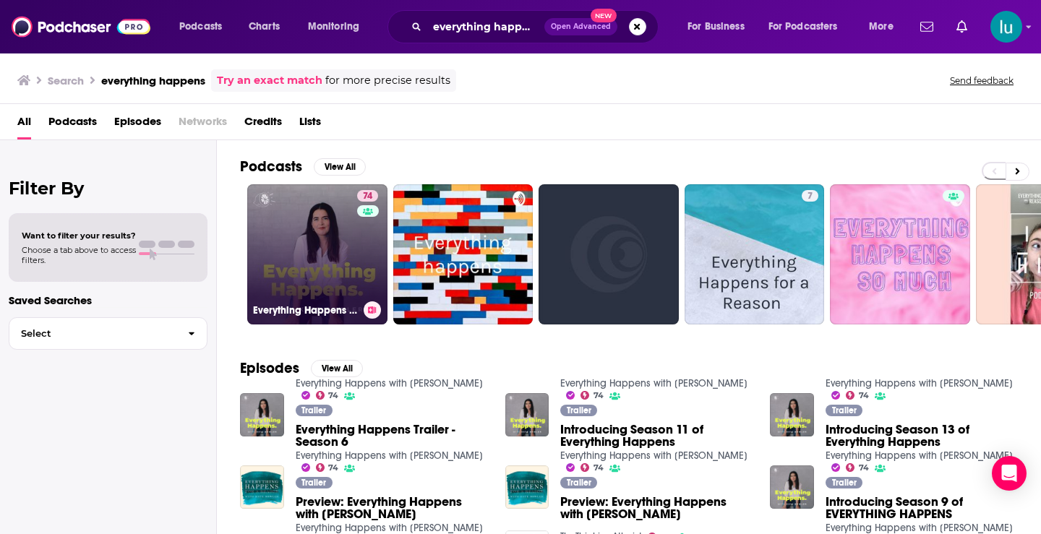
click at [309, 264] on link "74 Everything Happens with [PERSON_NAME]" at bounding box center [317, 254] width 140 height 140
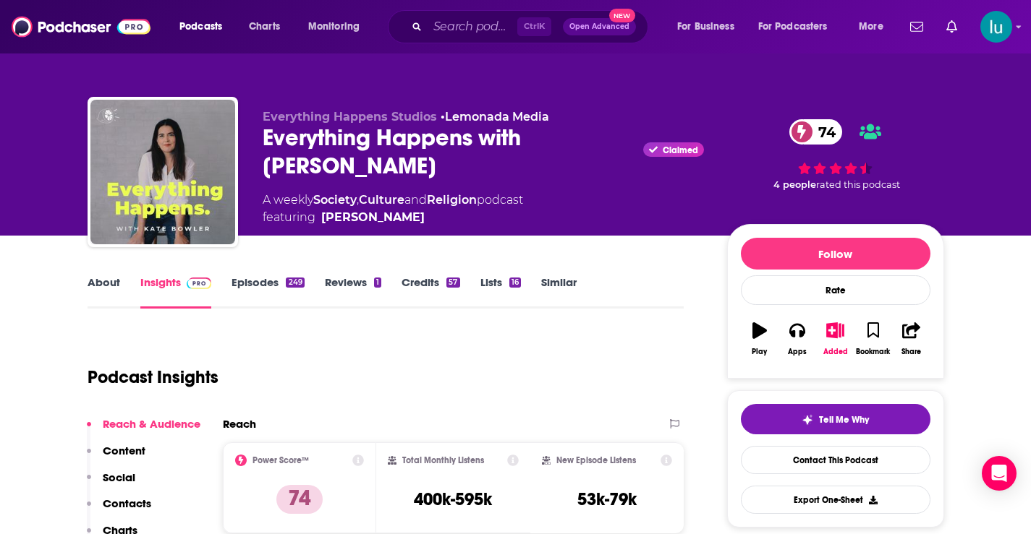
click at [106, 286] on link "About" at bounding box center [104, 292] width 33 height 33
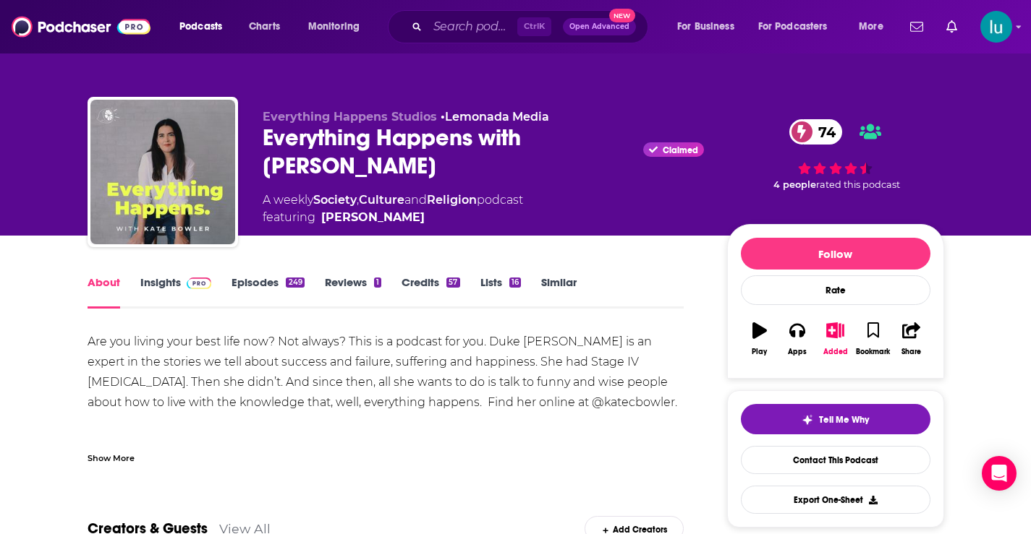
click at [158, 289] on link "Insights" at bounding box center [176, 292] width 72 height 33
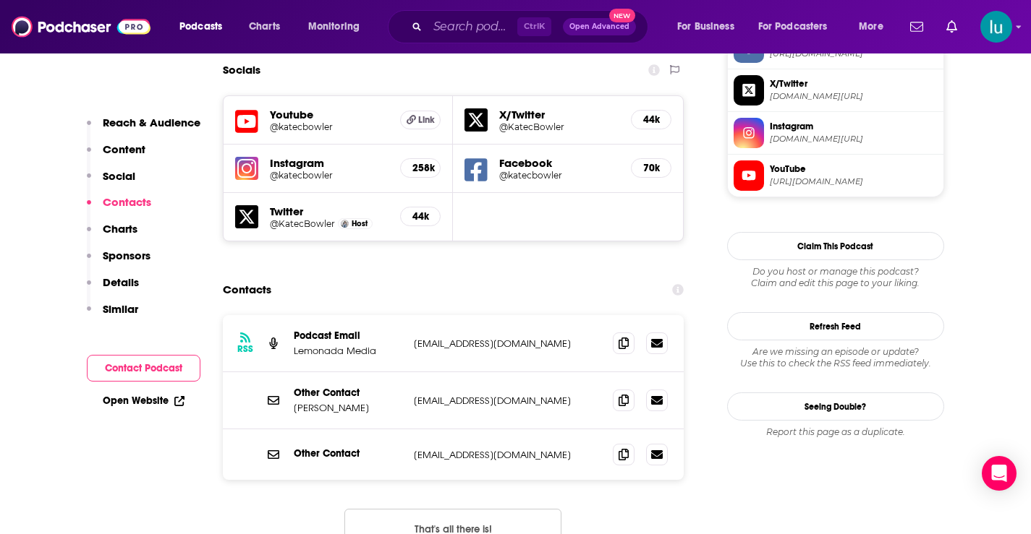
scroll to position [1214, 0]
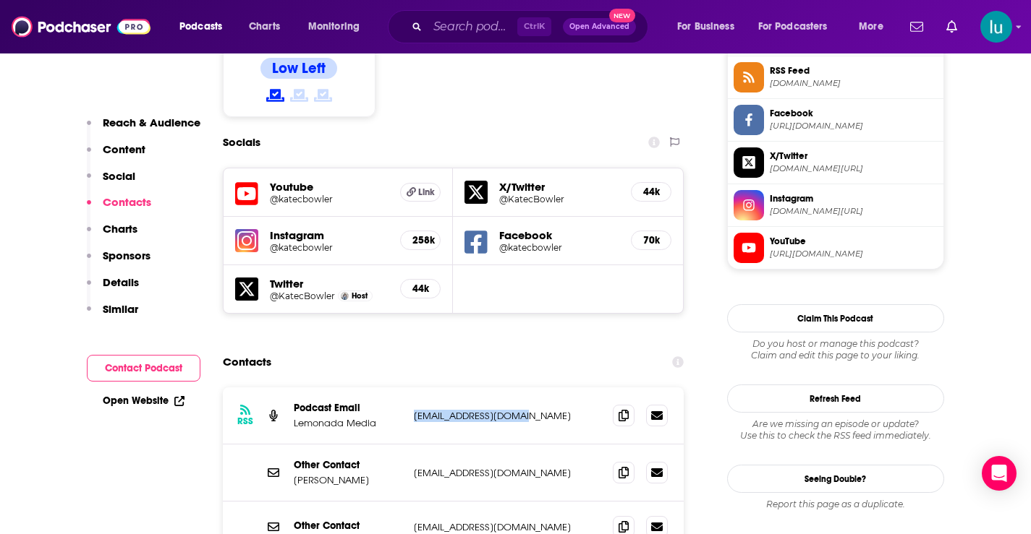
drag, startPoint x: 545, startPoint y: 325, endPoint x: 414, endPoint y: 336, distance: 131.3
click at [413, 388] on div "RSS Podcast Email Lemonada Media [EMAIL_ADDRESS][DOMAIN_NAME] [EMAIL_ADDRESS][D…" at bounding box center [453, 416] width 461 height 57
drag, startPoint x: 525, startPoint y: 388, endPoint x: 410, endPoint y: 386, distance: 115.0
click at [410, 445] on div "Other Contact [PERSON_NAME] [EMAIL_ADDRESS][DOMAIN_NAME] [EMAIL_ADDRESS][DOMAIN…" at bounding box center [453, 473] width 461 height 57
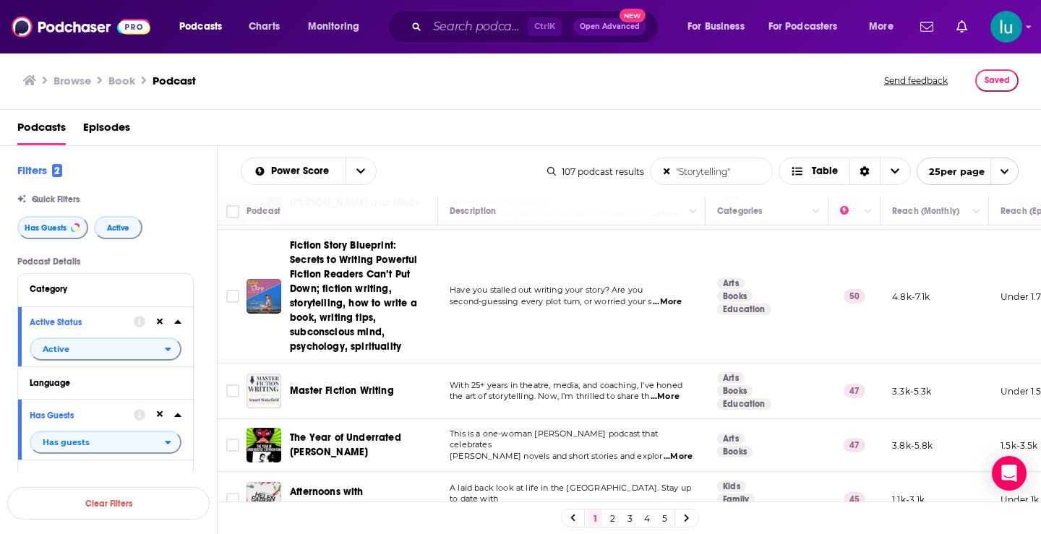
scroll to position [171, 0]
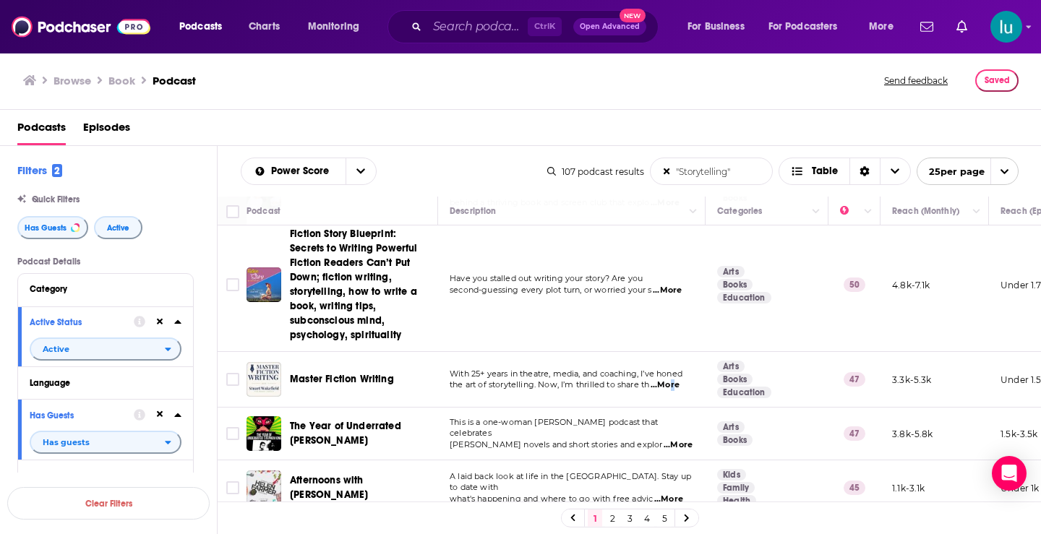
click at [672, 380] on span "...More" at bounding box center [665, 386] width 29 height 12
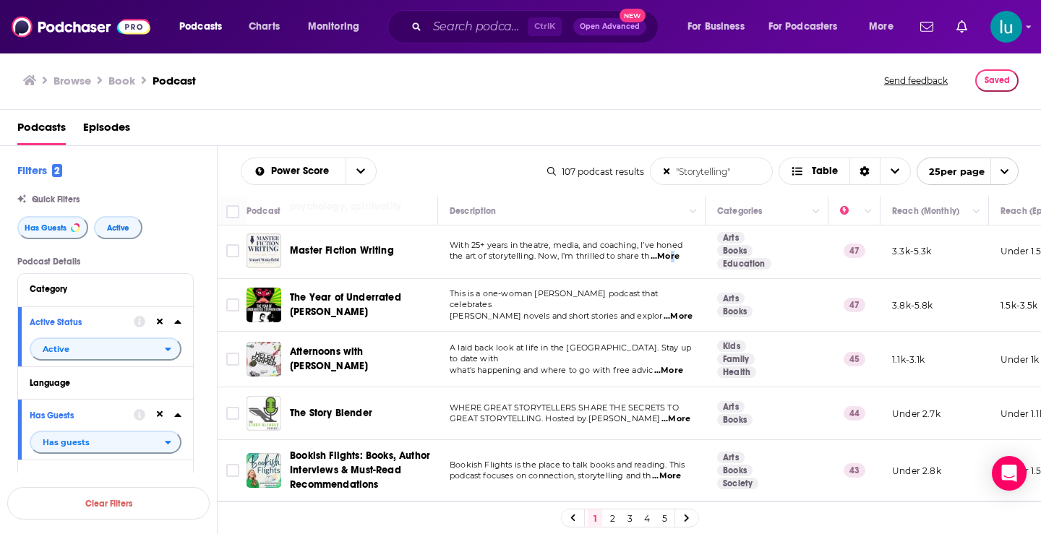
scroll to position [308, 0]
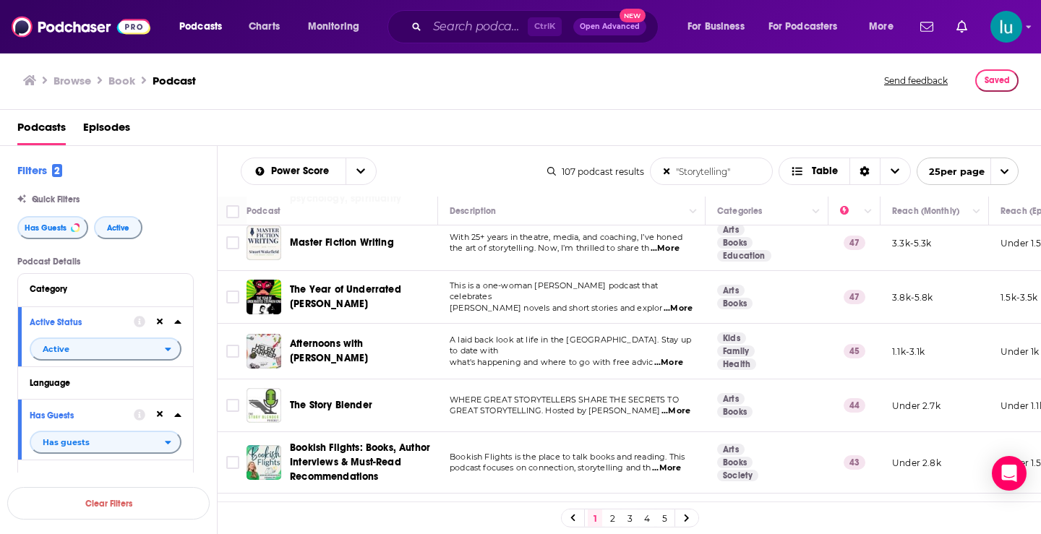
click at [674, 406] on span "...More" at bounding box center [676, 412] width 29 height 12
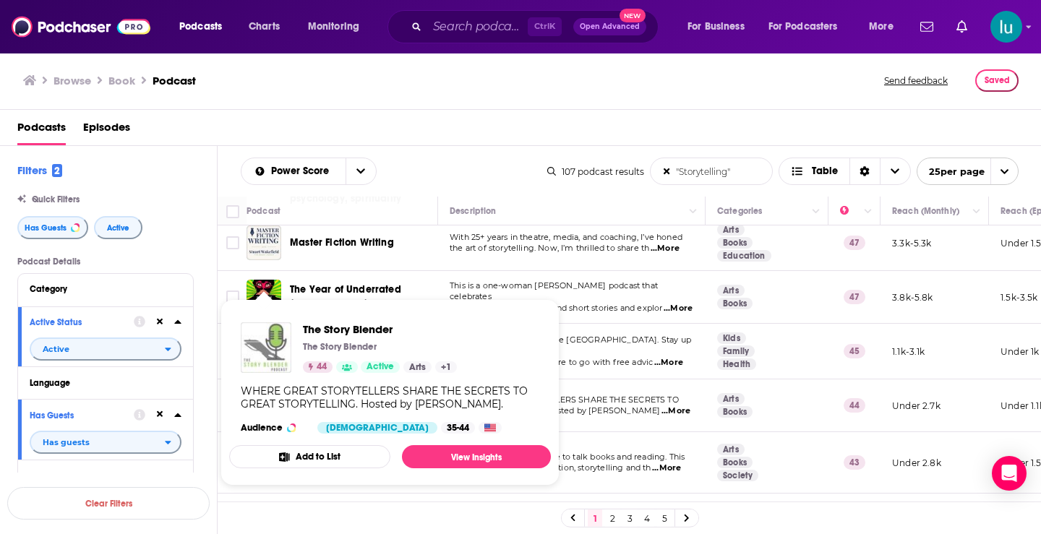
drag, startPoint x: 269, startPoint y: 393, endPoint x: 255, endPoint y: 351, distance: 44.1
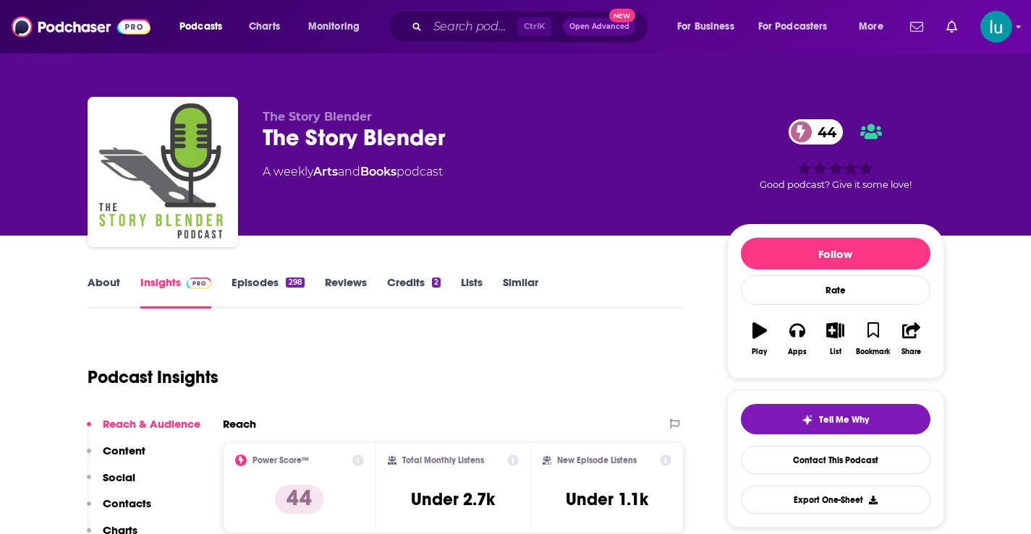
click at [244, 278] on link "Episodes 298" at bounding box center [267, 292] width 72 height 33
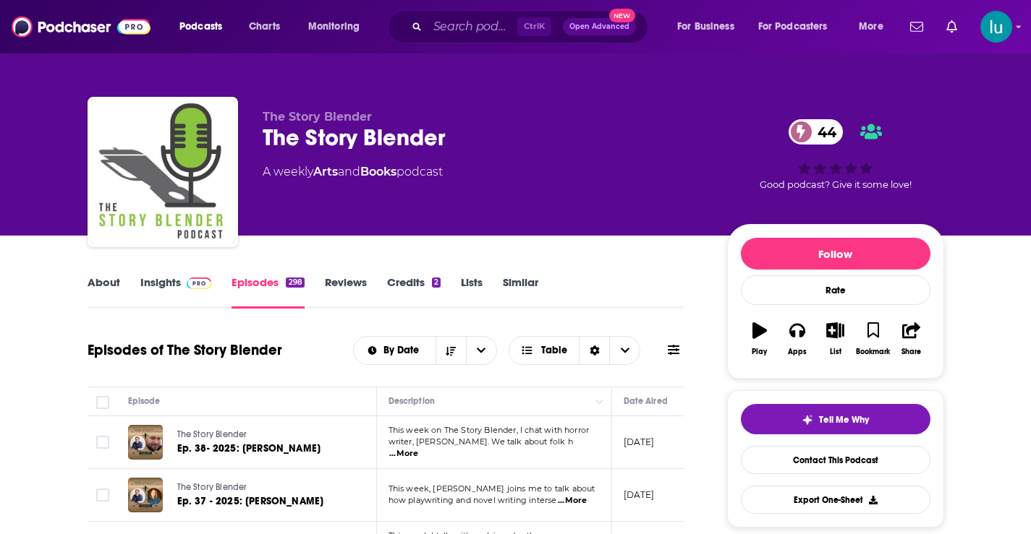
click at [164, 283] on link "Insights" at bounding box center [176, 292] width 72 height 33
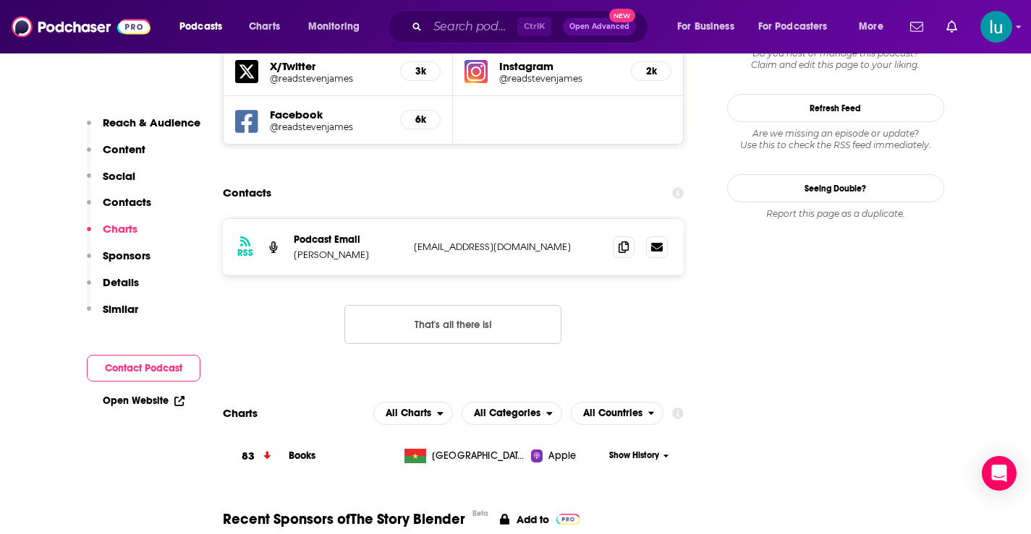
scroll to position [1230, 0]
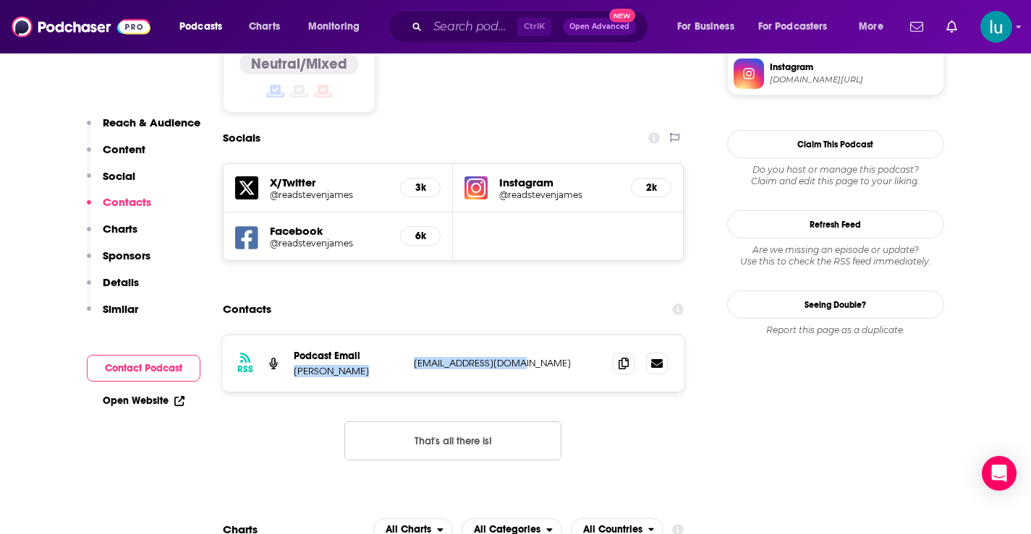
drag, startPoint x: 515, startPoint y: 277, endPoint x: 404, endPoint y: 277, distance: 111.4
click at [404, 336] on div "RSS Podcast Email Steven James info@stevenjames.net info@stevenjames.net" at bounding box center [453, 364] width 461 height 56
click at [524, 357] on p "info@stevenjames.net" at bounding box center [508, 363] width 188 height 12
drag, startPoint x: 524, startPoint y: 279, endPoint x: 414, endPoint y: 281, distance: 109.2
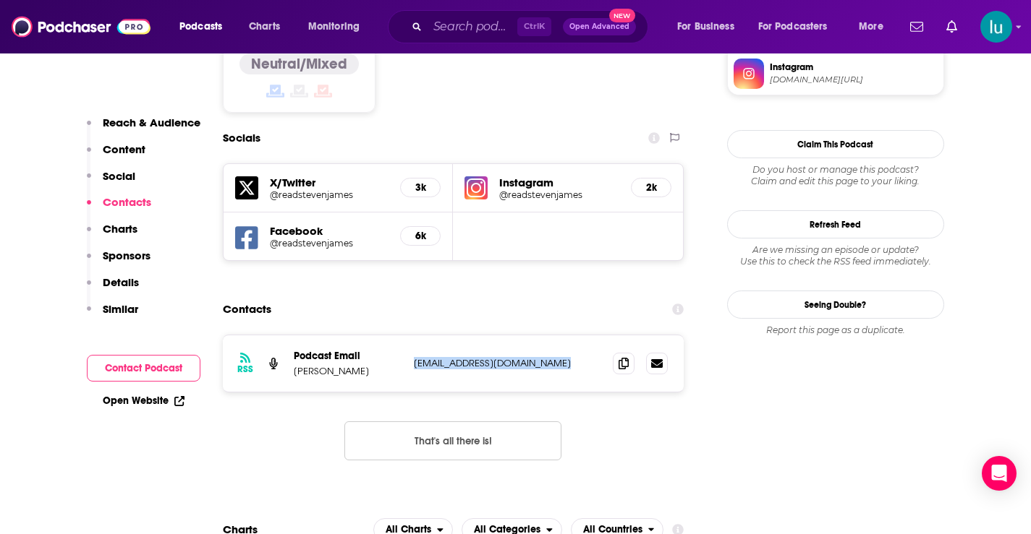
click at [414, 357] on p "info@stevenjames.net" at bounding box center [508, 363] width 188 height 12
